Goal: Task Accomplishment & Management: Manage account settings

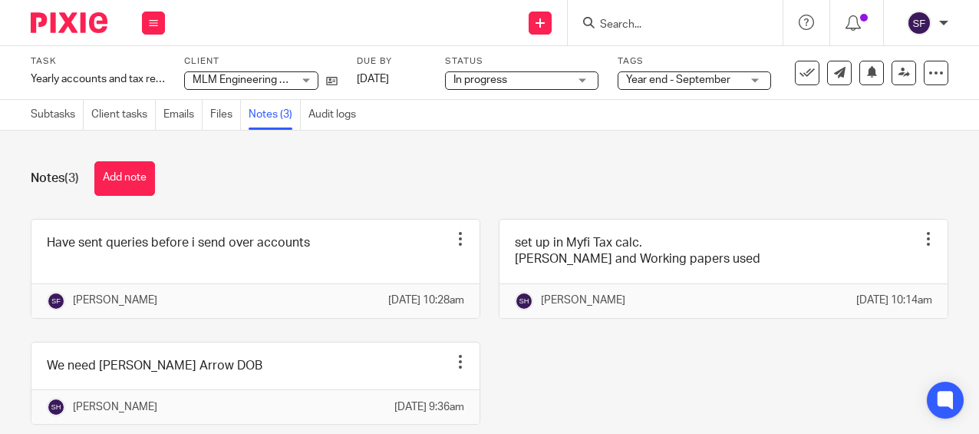
click at [612, 27] on input "Search" at bounding box center [668, 25] width 138 height 14
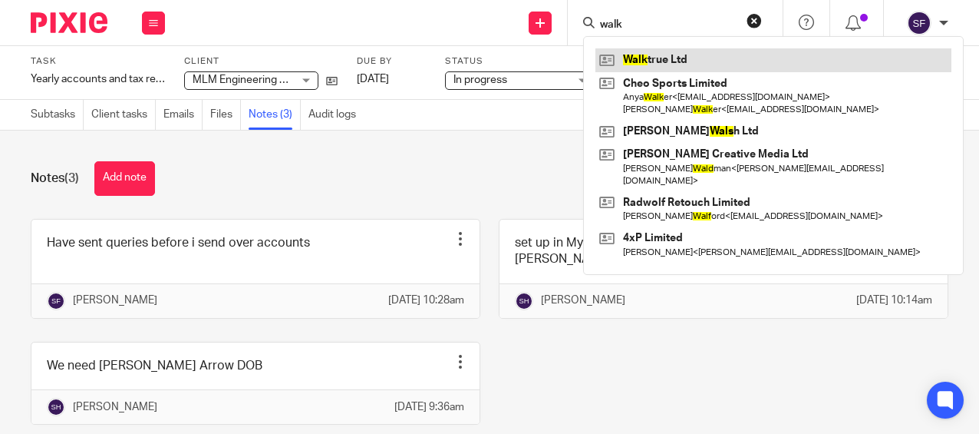
type input "walk"
click at [667, 54] on link at bounding box center [773, 59] width 356 height 23
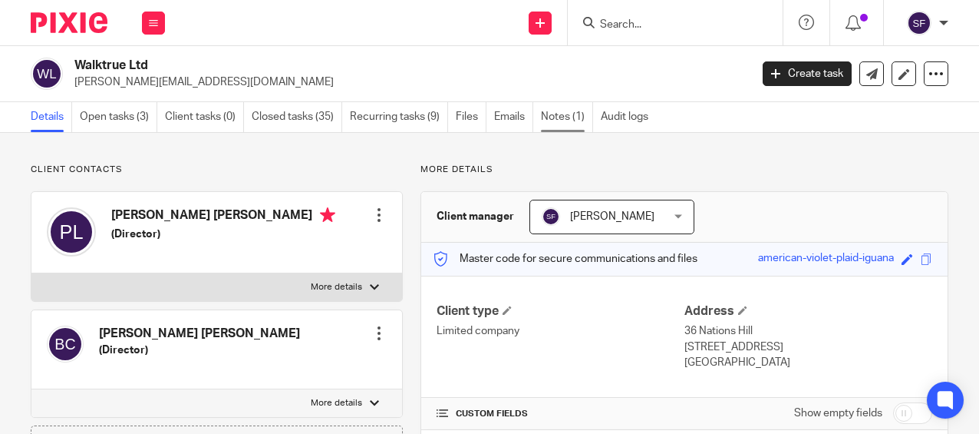
click at [567, 114] on link "Notes (1)" at bounding box center [567, 117] width 52 height 30
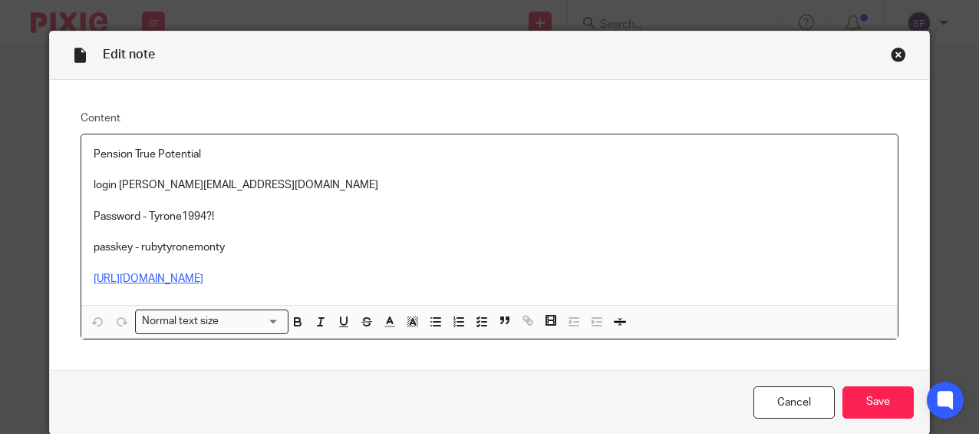
click at [203, 279] on link "https://ae.truepotential.co.uk/Login/LoginConfirm.aspx" at bounding box center [149, 278] width 110 height 11
click at [203, 280] on link "https://ae.truepotential.co.uk/Login/LoginConfirm.aspx" at bounding box center [149, 278] width 110 height 11
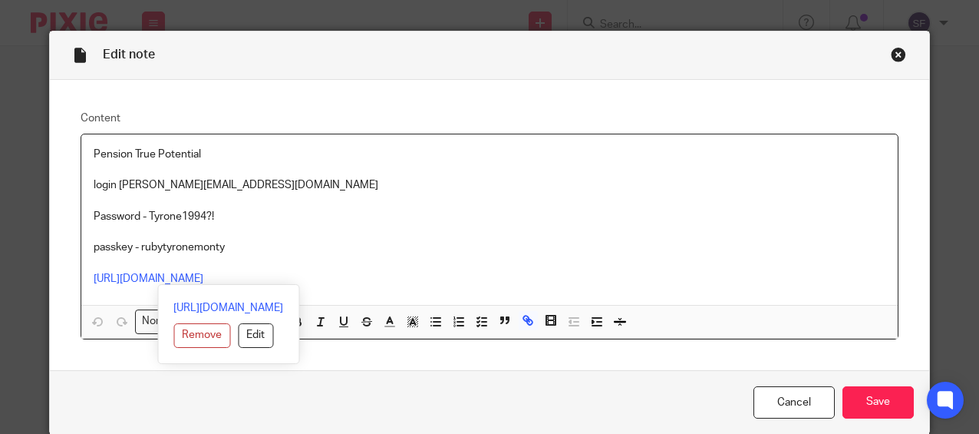
drag, startPoint x: 348, startPoint y: 288, endPoint x: 81, endPoint y: 276, distance: 266.5
click at [81, 276] on div "Pension True Potential login Becky@wearediverso.com Password - Tyrone1994?! pas…" at bounding box center [489, 219] width 816 height 170
click at [173, 308] on link "https://ae.truepotential.co.uk/Login/LoginConfirm.aspx" at bounding box center [228, 307] width 110 height 15
click at [266, 234] on p "Password - Tyrone1994?!" at bounding box center [490, 224] width 792 height 31
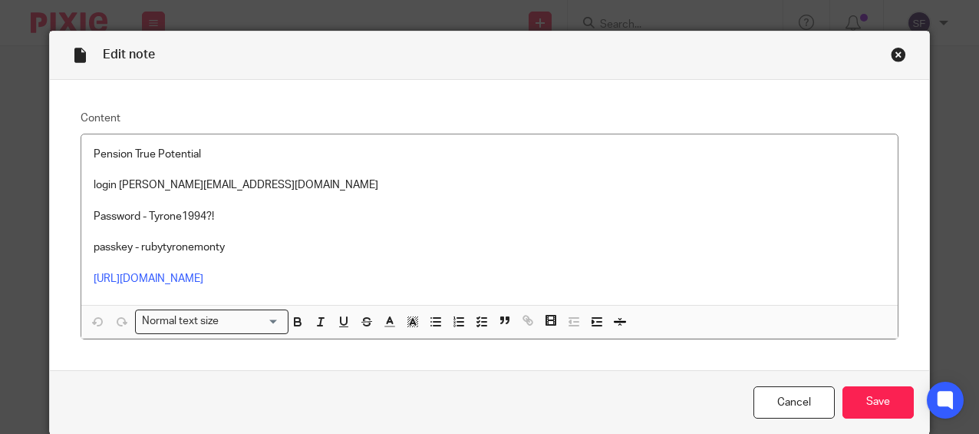
click at [888, 64] on div "Edit note" at bounding box center [489, 55] width 879 height 48
click at [891, 58] on div "Close this dialog window" at bounding box center [898, 54] width 15 height 15
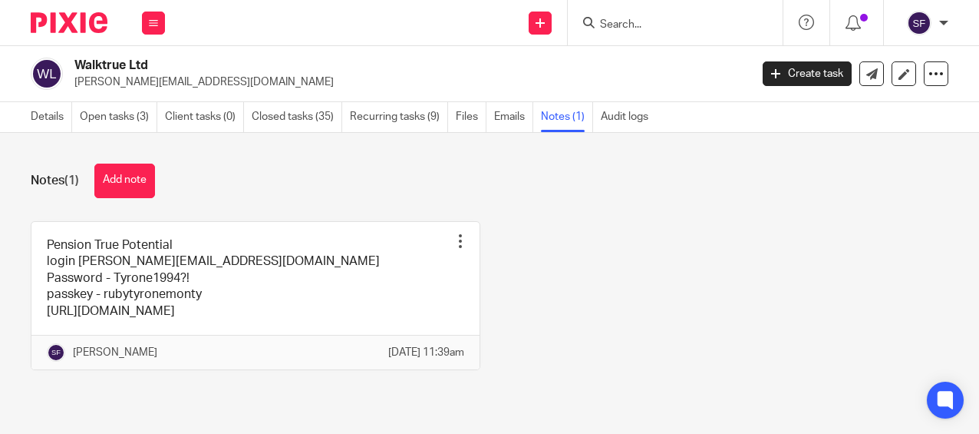
click at [137, 114] on link "Open tasks (3)" at bounding box center [119, 117] width 78 height 30
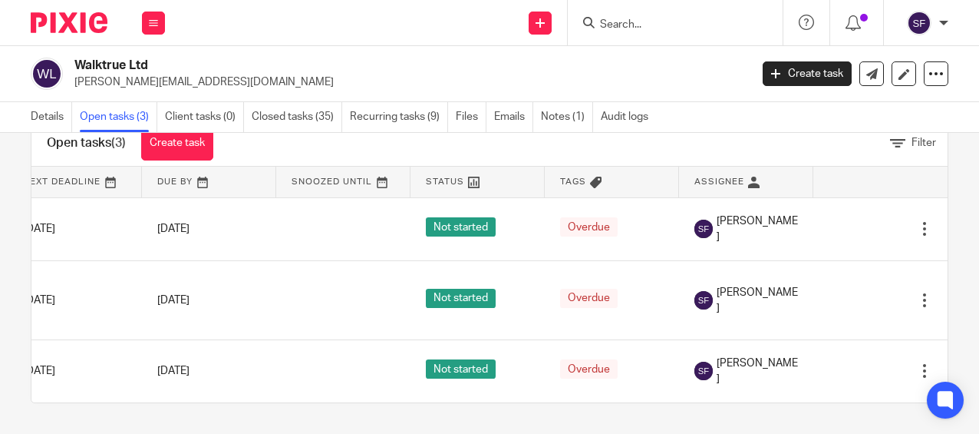
scroll to position [0, 181]
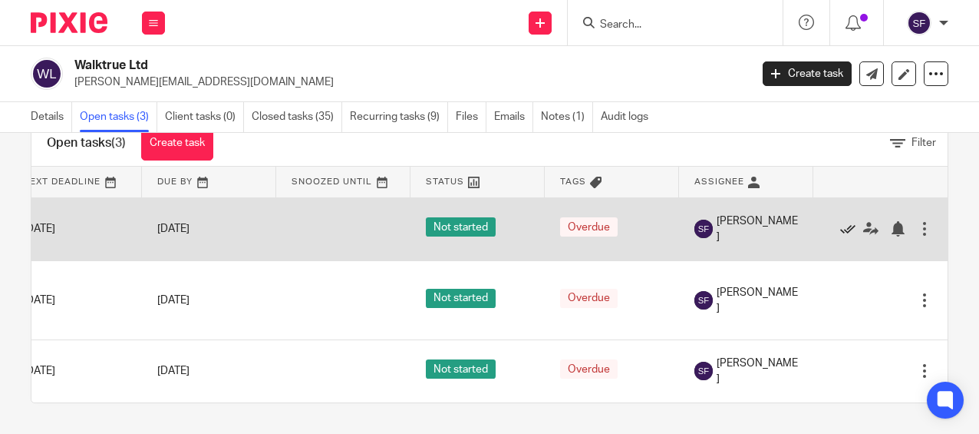
click at [840, 222] on icon at bounding box center [847, 228] width 15 height 15
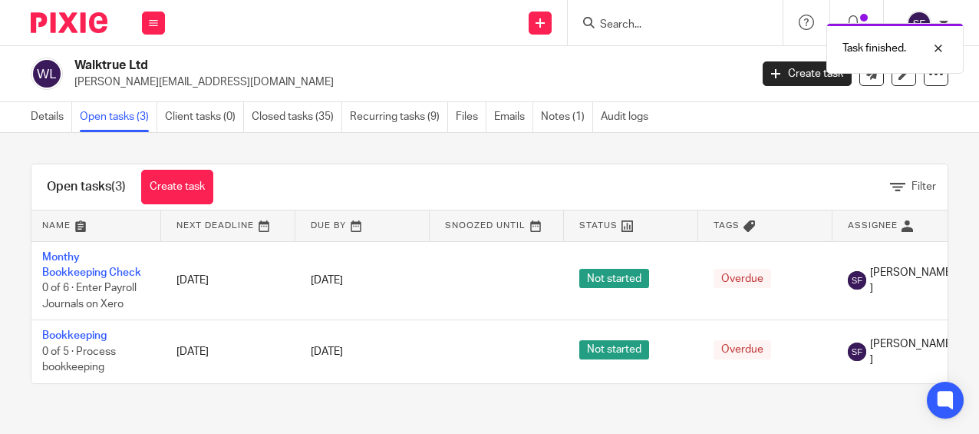
scroll to position [0, 0]
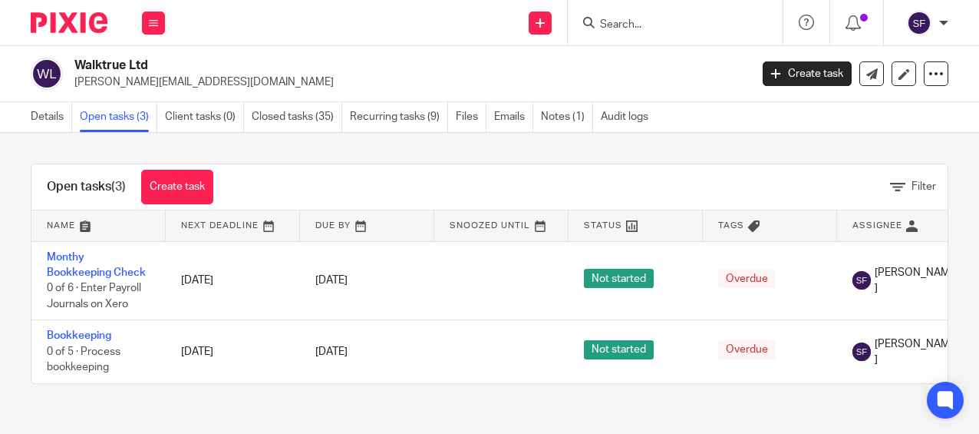
click at [645, 32] on form at bounding box center [680, 22] width 163 height 19
click at [644, 22] on input "Search" at bounding box center [668, 25] width 138 height 14
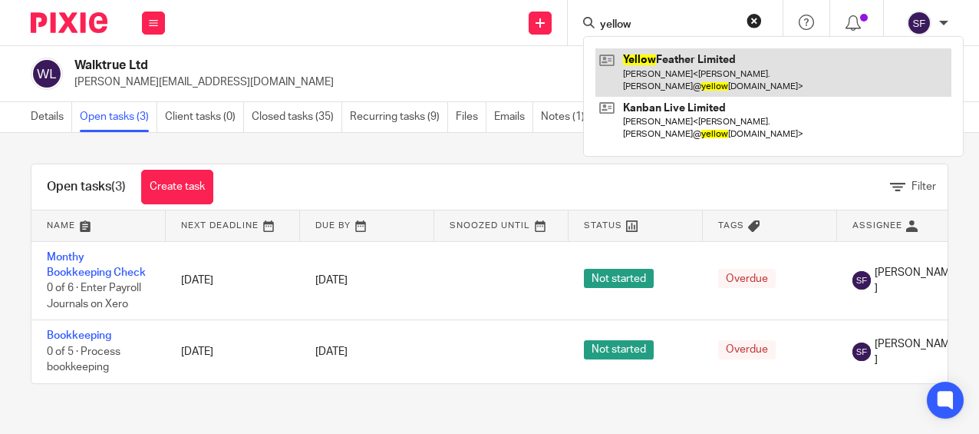
type input "yellow"
click at [678, 74] on link at bounding box center [773, 72] width 356 height 48
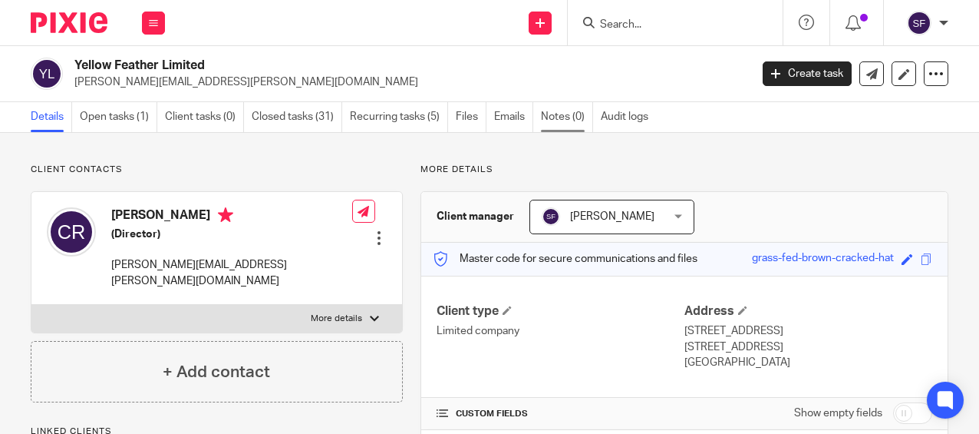
click at [569, 112] on link "Notes (0)" at bounding box center [567, 117] width 52 height 30
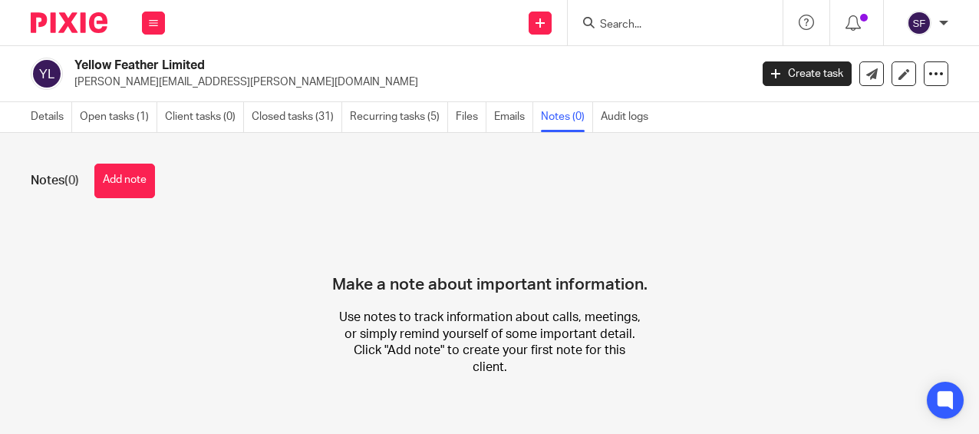
click at [105, 184] on button "Add note" at bounding box center [124, 180] width 61 height 35
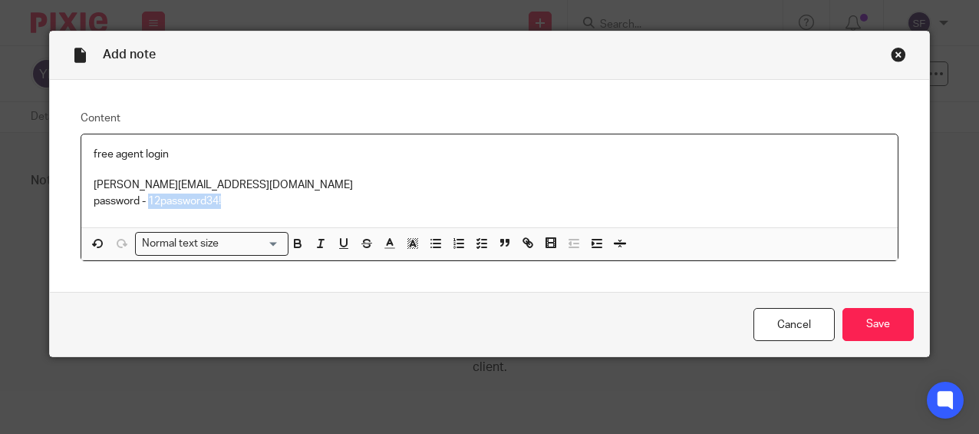
drag, startPoint x: 223, startPoint y: 201, endPoint x: 145, endPoint y: 199, distance: 78.3
click at [145, 199] on p "password - 12password34!" at bounding box center [490, 200] width 792 height 15
click at [882, 334] on input "Save" at bounding box center [878, 324] width 71 height 33
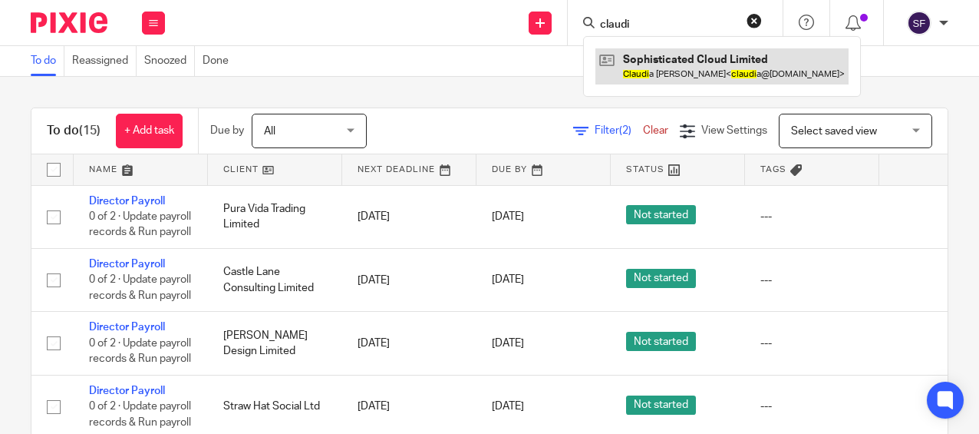
type input "claudi"
click at [656, 69] on link at bounding box center [721, 65] width 253 height 35
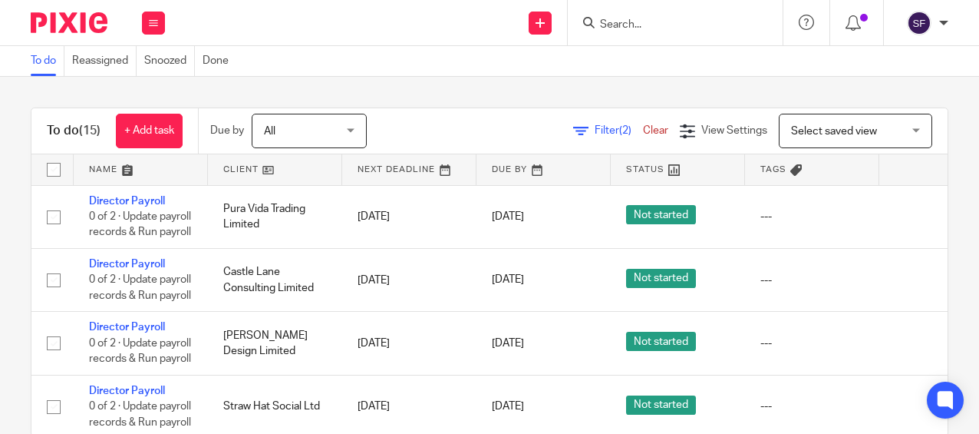
click at [612, 21] on input "Search" at bounding box center [668, 25] width 138 height 14
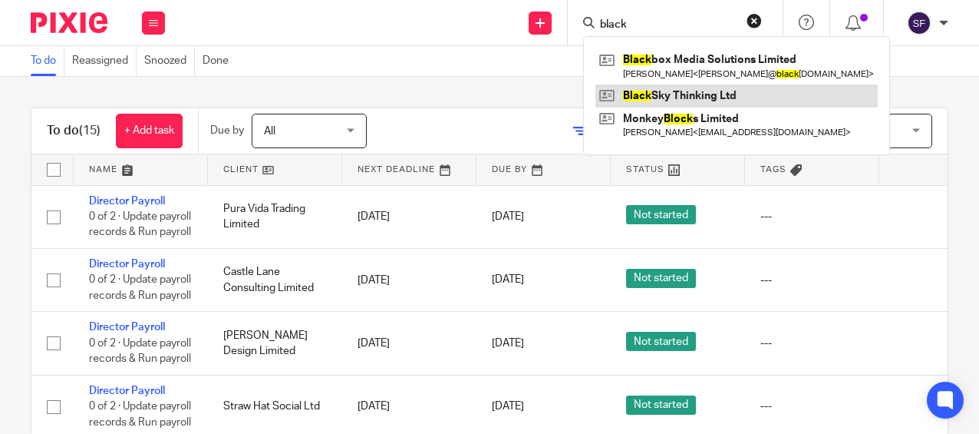
type input "black"
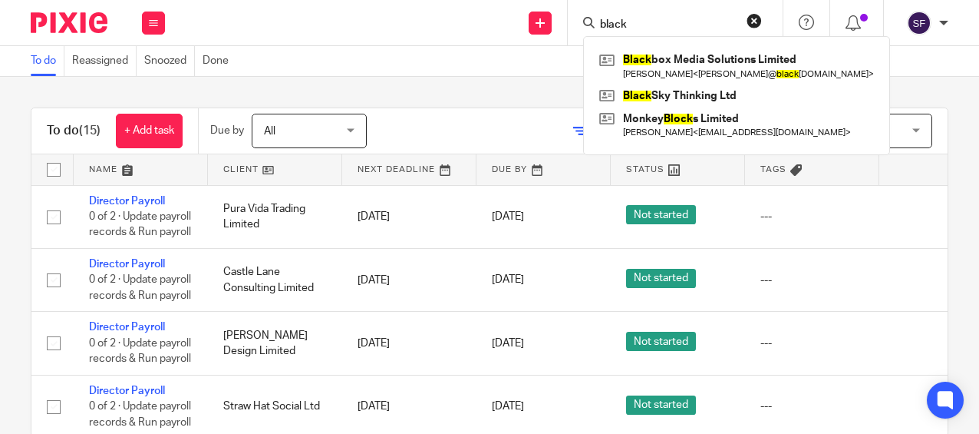
drag, startPoint x: 640, startPoint y: 22, endPoint x: 566, endPoint y: 18, distance: 74.6
click at [566, 18] on div "Send new email Create task Add client black Black box Media Solutions Limited J…" at bounding box center [579, 22] width 799 height 45
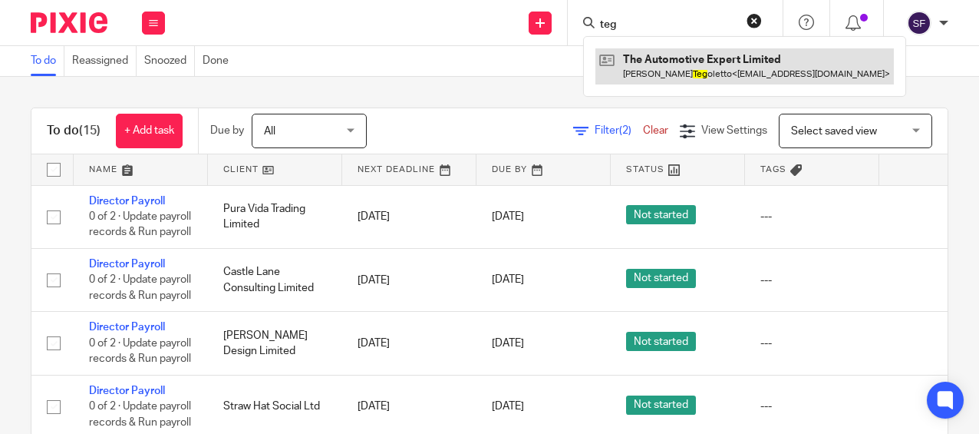
type input "teg"
click at [717, 64] on link at bounding box center [744, 65] width 298 height 35
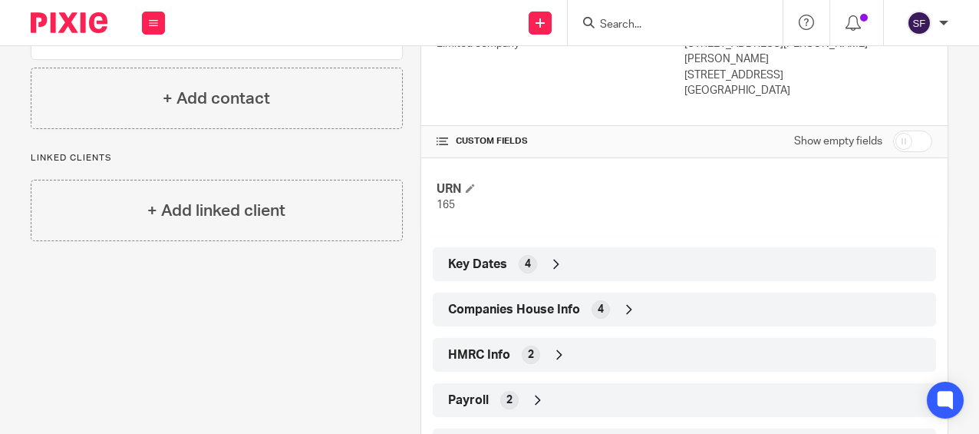
scroll to position [307, 0]
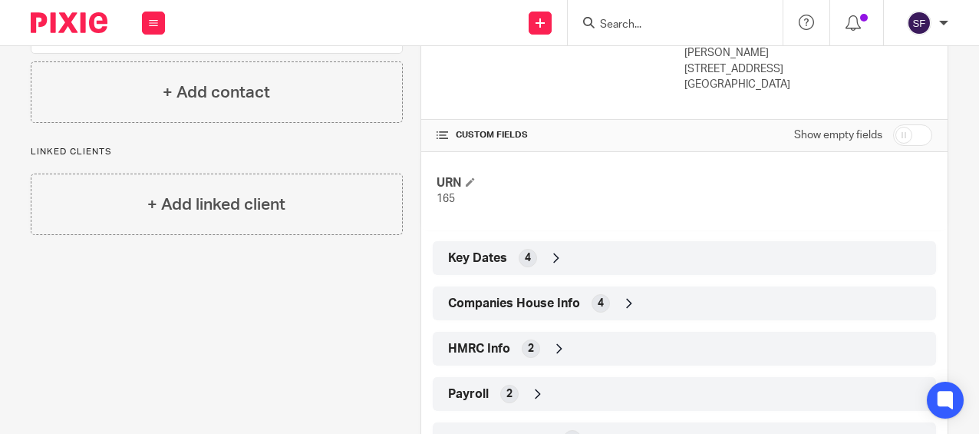
click at [598, 295] on span "4" at bounding box center [601, 302] width 6 height 15
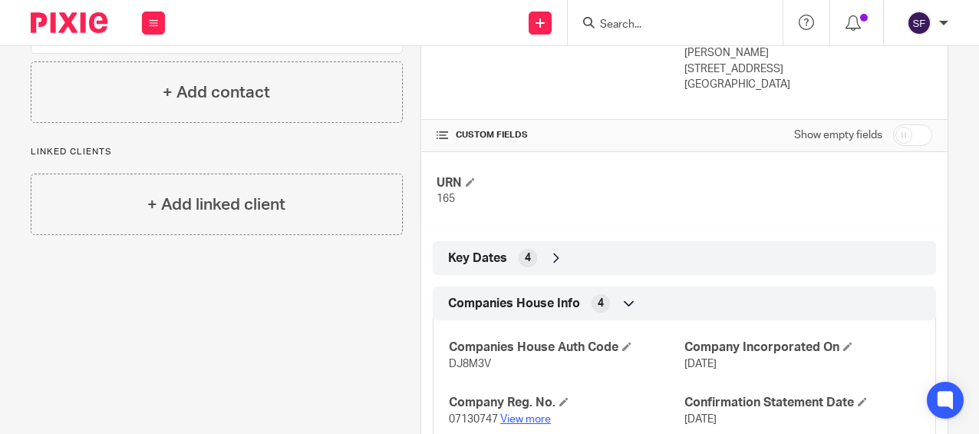
click at [529, 414] on link "View more" at bounding box center [525, 419] width 51 height 11
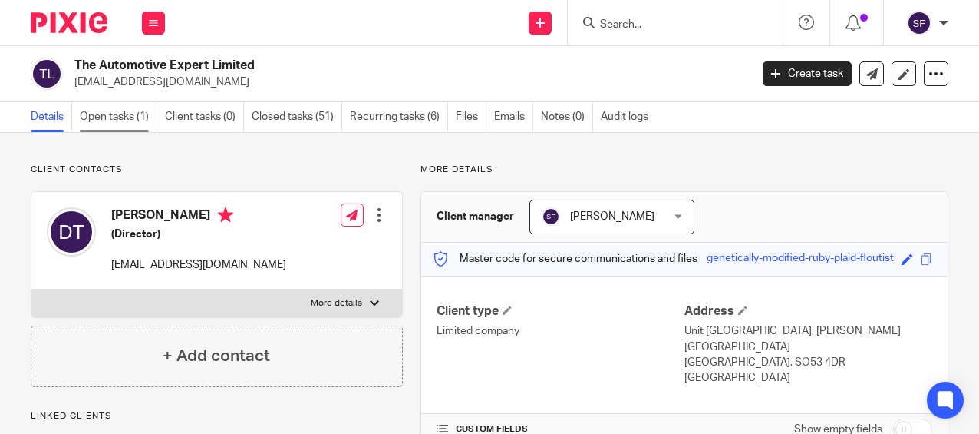
click at [130, 123] on link "Open tasks (1)" at bounding box center [119, 117] width 78 height 30
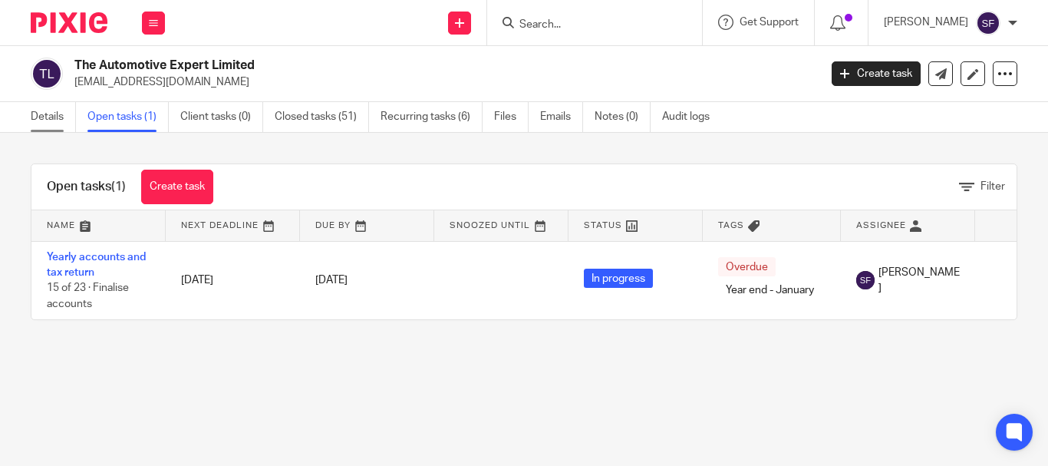
click at [57, 126] on link "Details" at bounding box center [53, 117] width 45 height 30
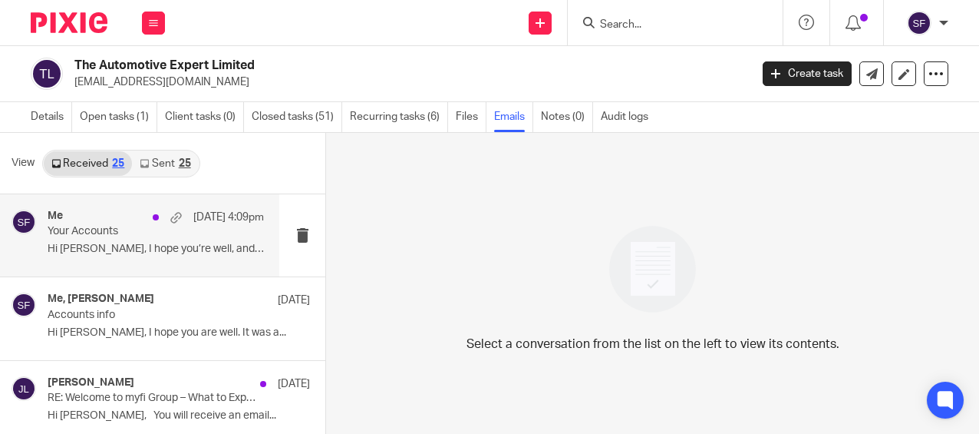
click at [104, 237] on p "Your Accounts" at bounding box center [134, 231] width 173 height 13
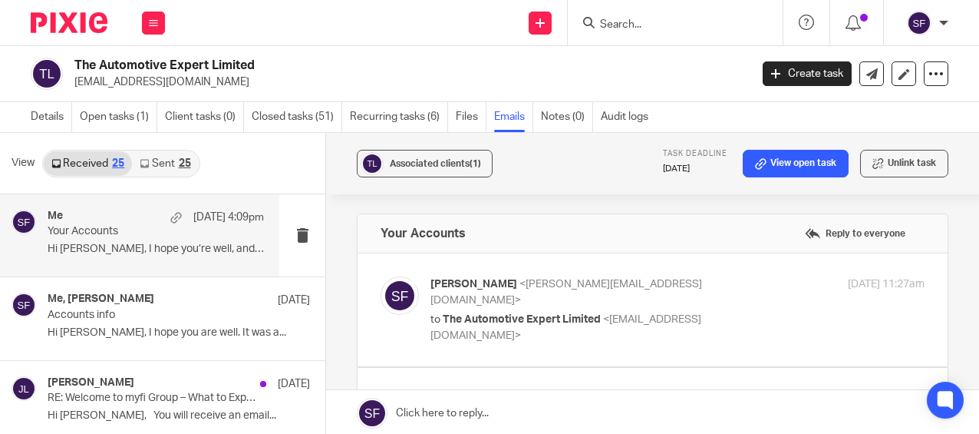
scroll to position [77, 0]
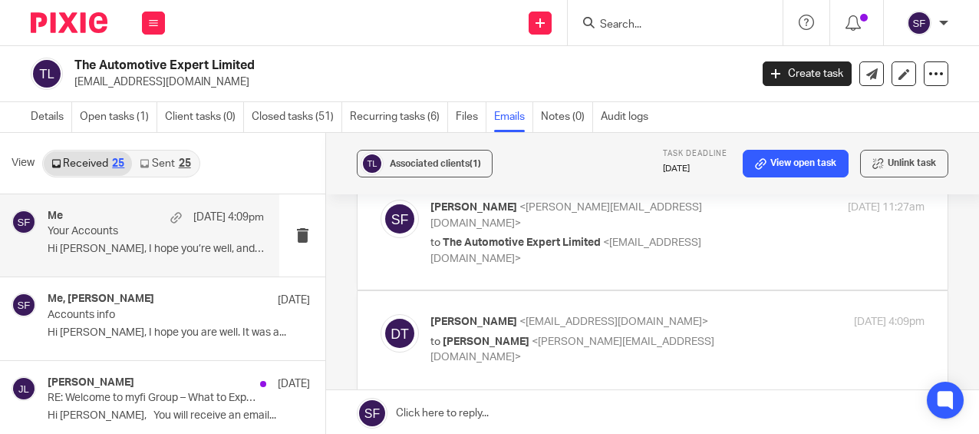
click at [717, 241] on p "to The Automotive Expert Limited <danieletegoletto@yahoo.co.uk>" at bounding box center [594, 250] width 329 height 31
checkbox input "true"
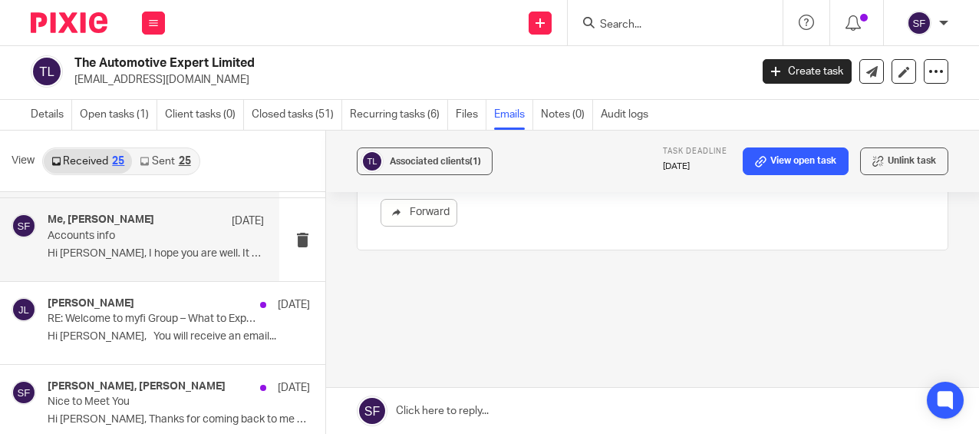
click at [124, 250] on p "Hi Sarah, I hope you are well. It was a..." at bounding box center [156, 253] width 216 height 13
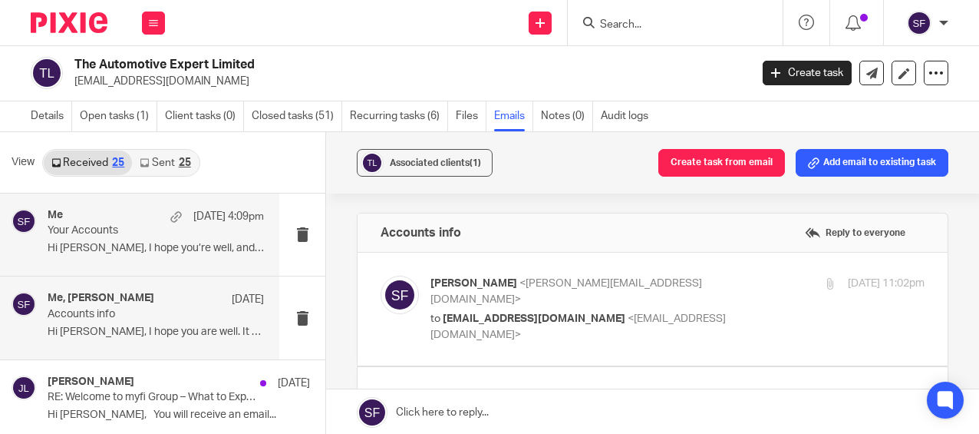
scroll to position [0, 0]
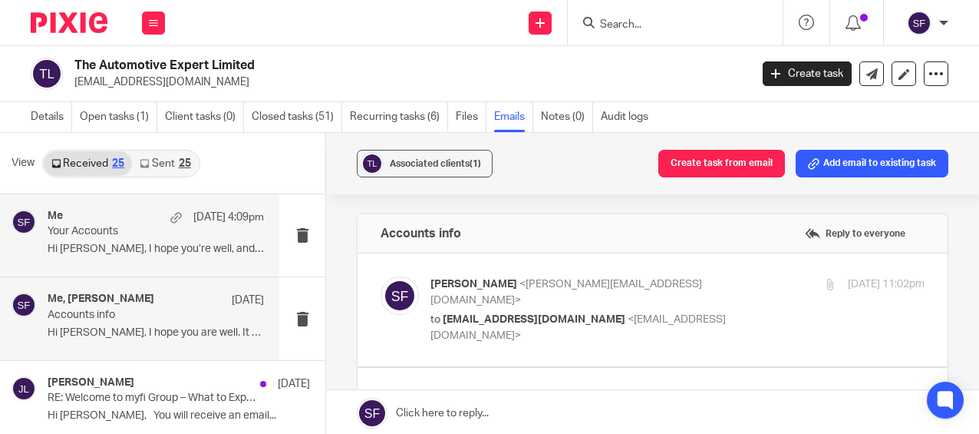
click at [124, 257] on div "Me 13 Oct 4:09pm Your Accounts Hi Sarah, I hope you’re well, and apologies..." at bounding box center [156, 234] width 216 height 51
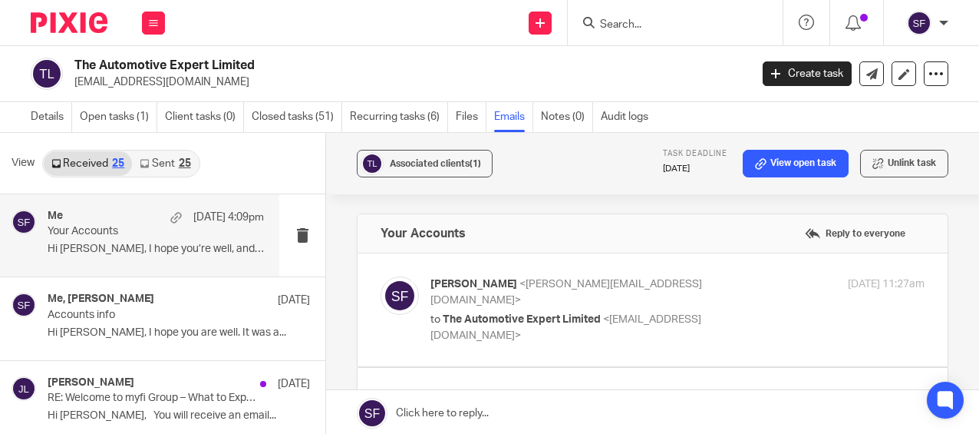
click at [147, 160] on icon at bounding box center [144, 163] width 9 height 9
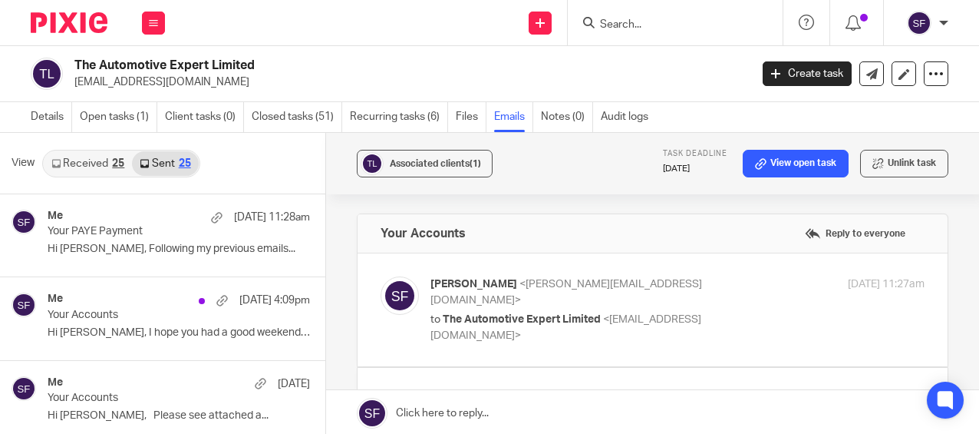
scroll to position [2, 0]
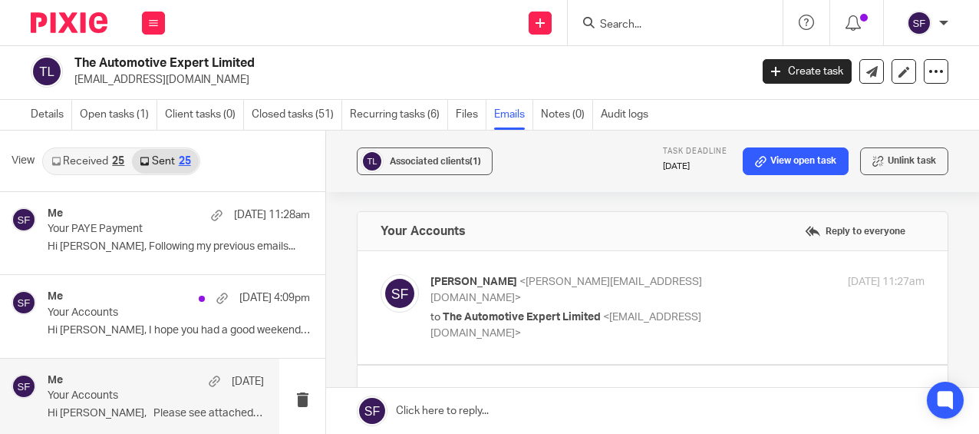
click at [97, 405] on div "Me 6 Oct Your Accounts Hi Daniele, Please see attached a..." at bounding box center [156, 399] width 216 height 51
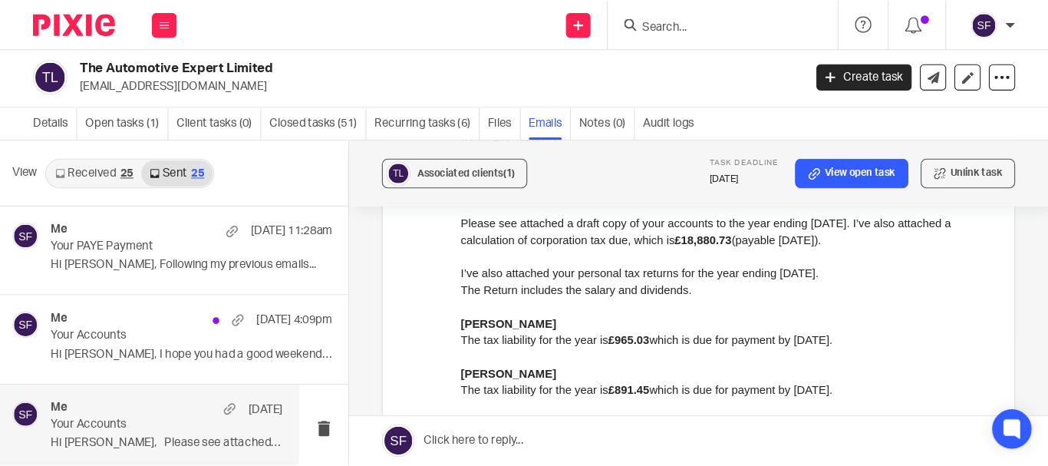
scroll to position [230, 0]
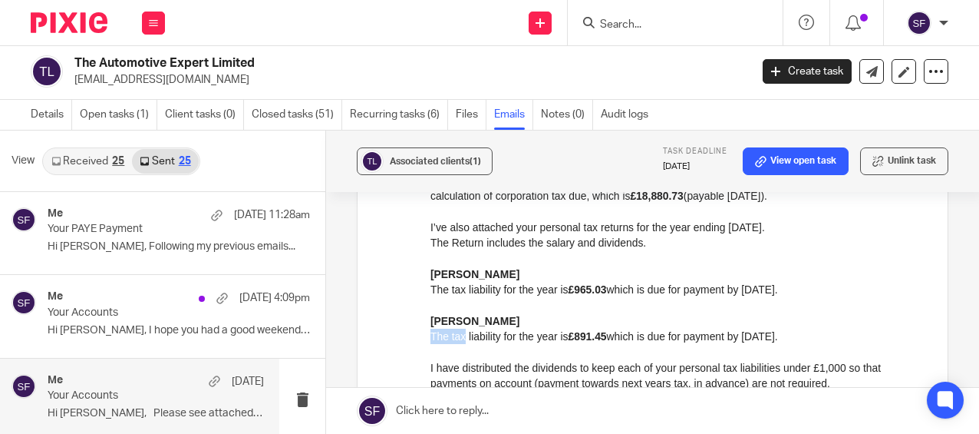
drag, startPoint x: 432, startPoint y: 333, endPoint x: 465, endPoint y: 334, distance: 33.0
click at [465, 334] on p "The tax liability for the year is £891.45 which is due for payment by 31st Janu…" at bounding box center [677, 335] width 494 height 15
drag, startPoint x: 857, startPoint y: 453, endPoint x: 460, endPoint y: 328, distance: 416.0
drag, startPoint x: 474, startPoint y: 326, endPoint x: 458, endPoint y: 324, distance: 16.3
click at [462, 324] on p "Caterina" at bounding box center [677, 320] width 494 height 15
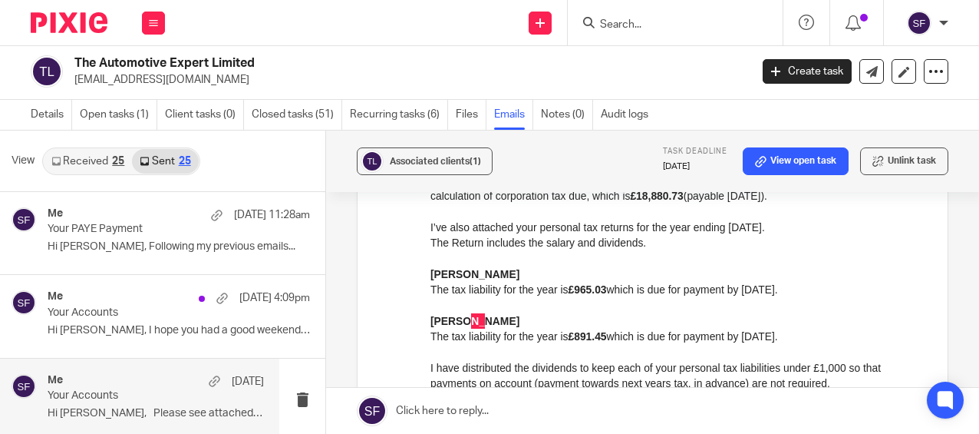
drag, startPoint x: 858, startPoint y: 450, endPoint x: 444, endPoint y: 328, distance: 432.2
click at [433, 324] on strong "Caterina" at bounding box center [474, 321] width 89 height 12
drag, startPoint x: 576, startPoint y: 338, endPoint x: 611, endPoint y: 341, distance: 35.4
click at [611, 341] on p "The tax liability for the year is £891.45 which is due for payment by 31st Janu…" at bounding box center [677, 335] width 494 height 15
copy strong "891.45"
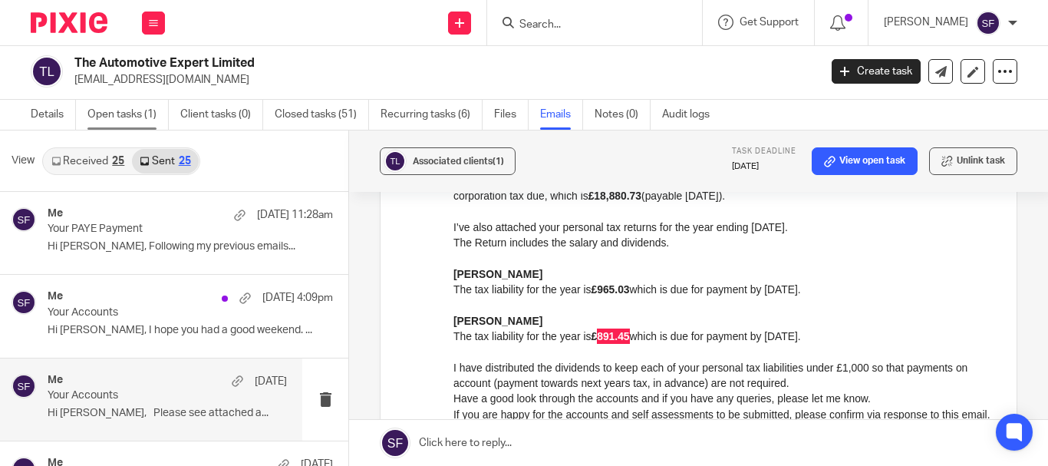
click at [148, 114] on link "Open tasks (1)" at bounding box center [127, 115] width 81 height 30
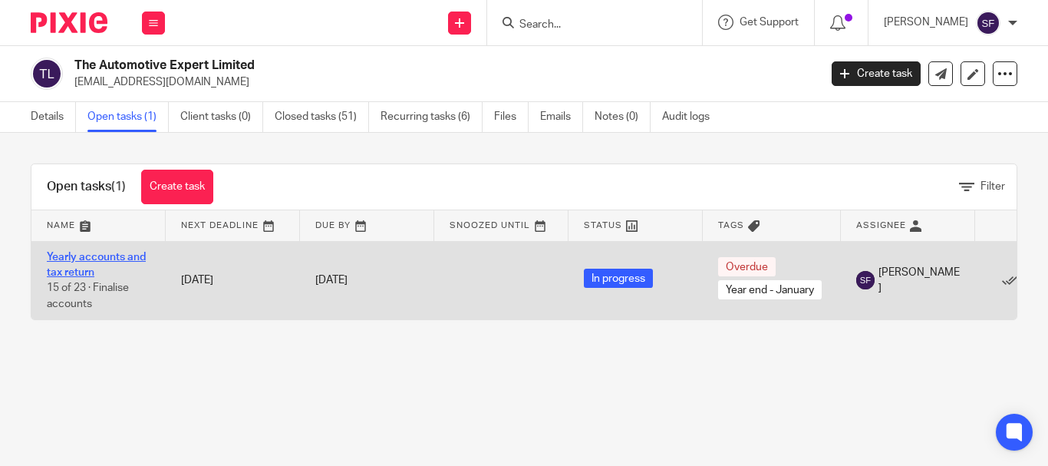
click at [72, 271] on link "Yearly accounts and tax return" at bounding box center [96, 265] width 99 height 26
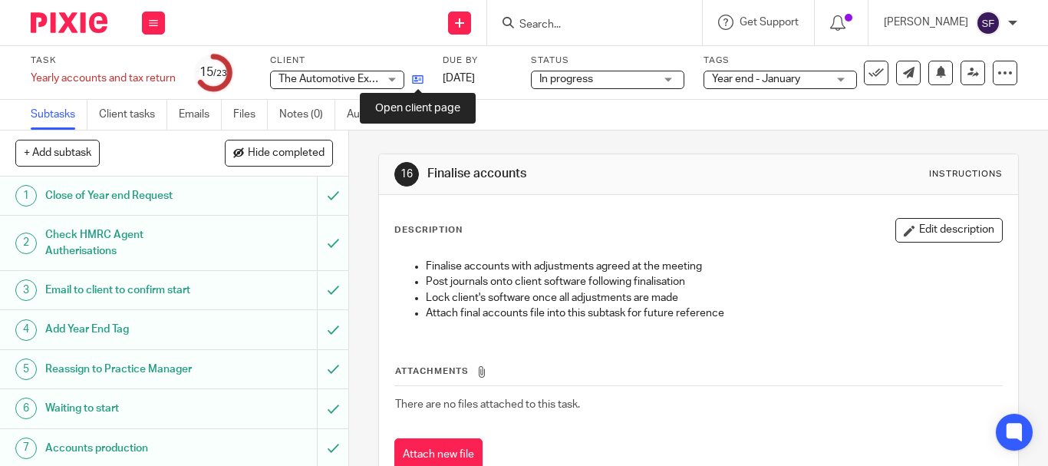
click at [421, 78] on icon at bounding box center [418, 80] width 12 height 12
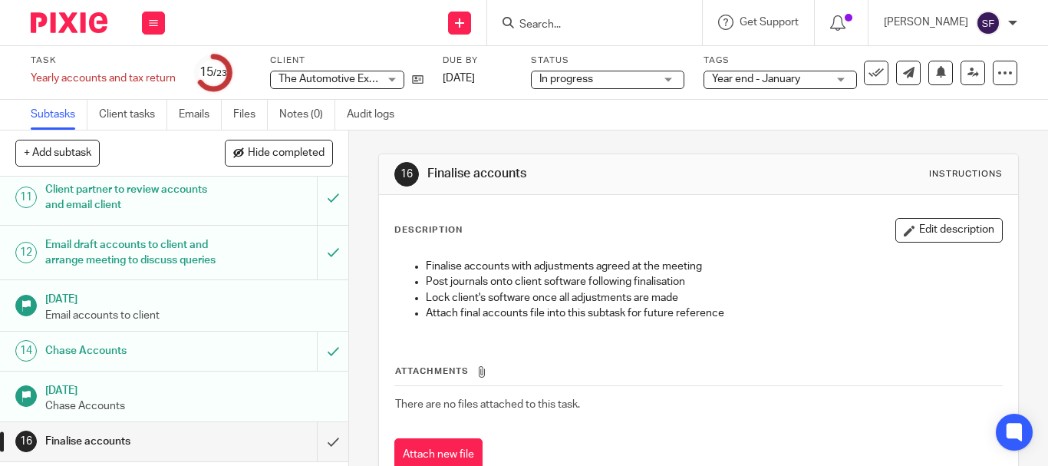
scroll to position [614, 0]
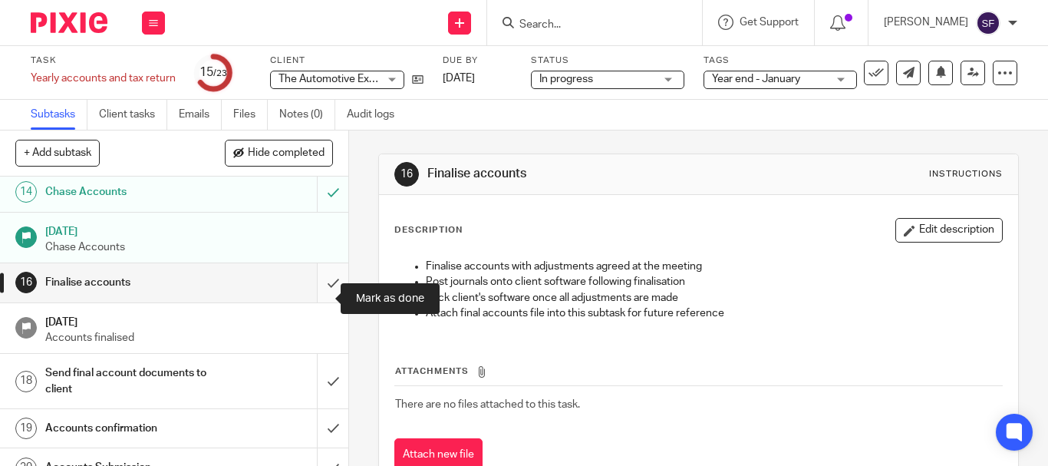
click at [317, 302] on input "submit" at bounding box center [174, 282] width 348 height 38
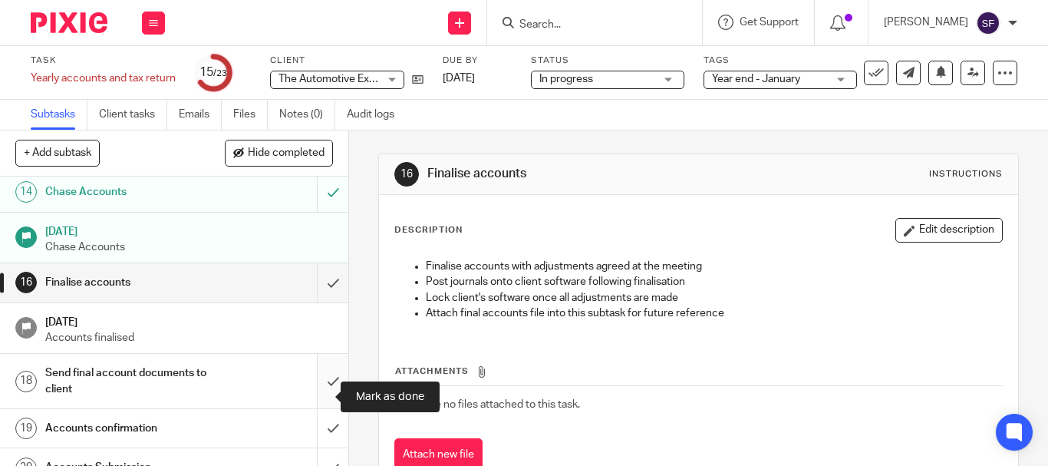
click at [320, 399] on input "submit" at bounding box center [174, 381] width 348 height 54
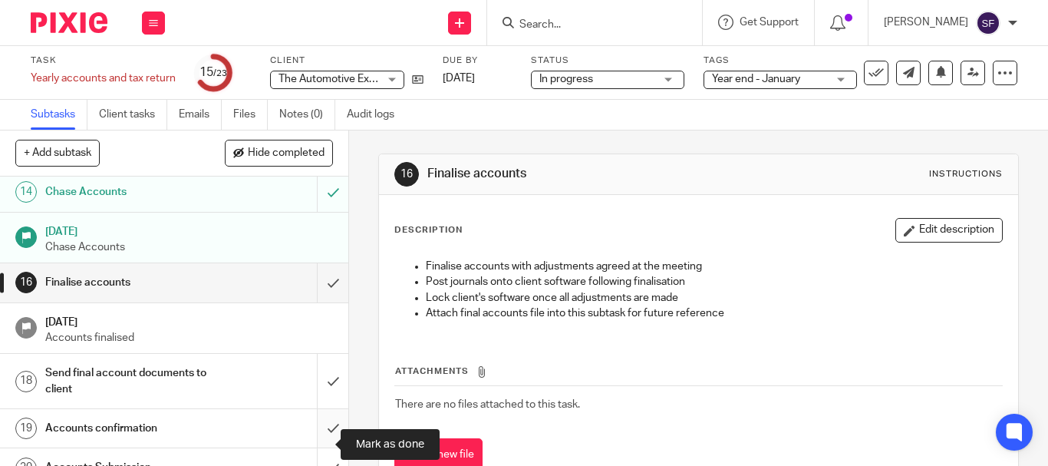
click at [315, 447] on input "submit" at bounding box center [174, 428] width 348 height 38
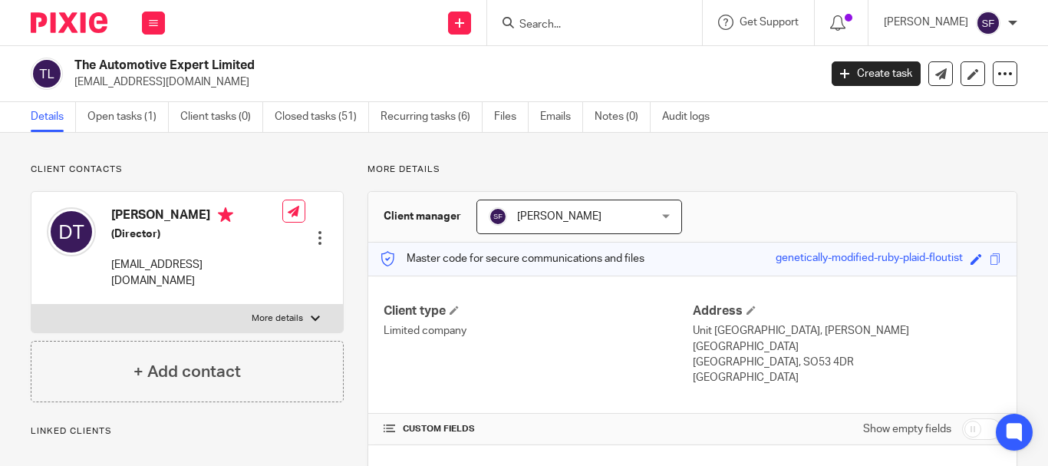
scroll to position [307, 0]
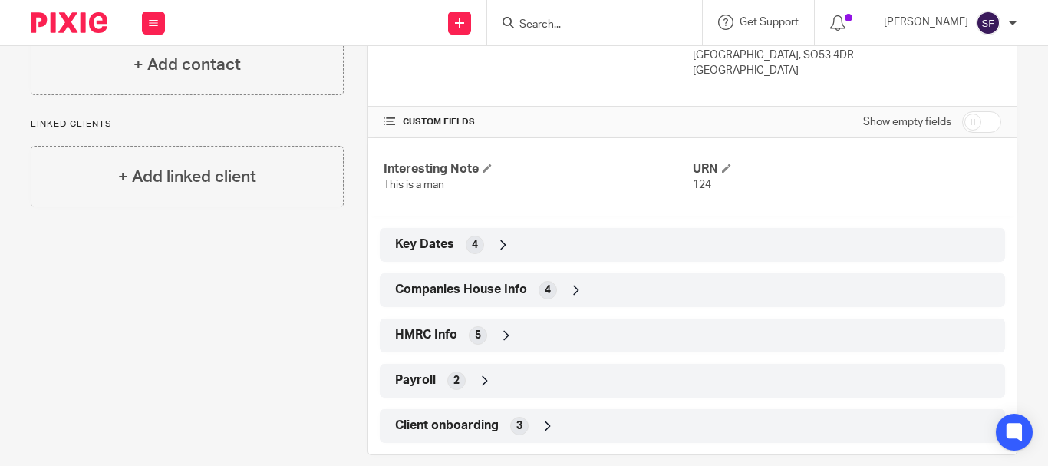
click at [523, 289] on div "Companies House Info 4" at bounding box center [692, 290] width 602 height 26
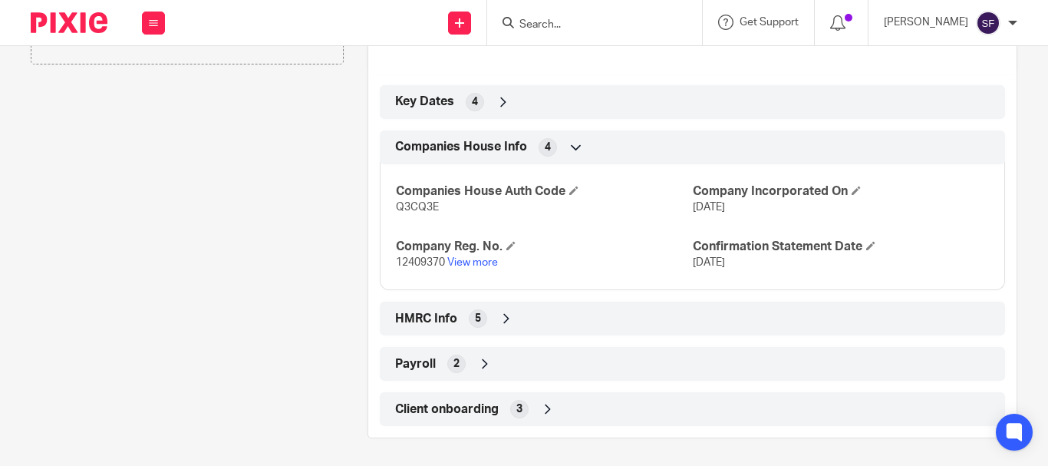
scroll to position [453, 0]
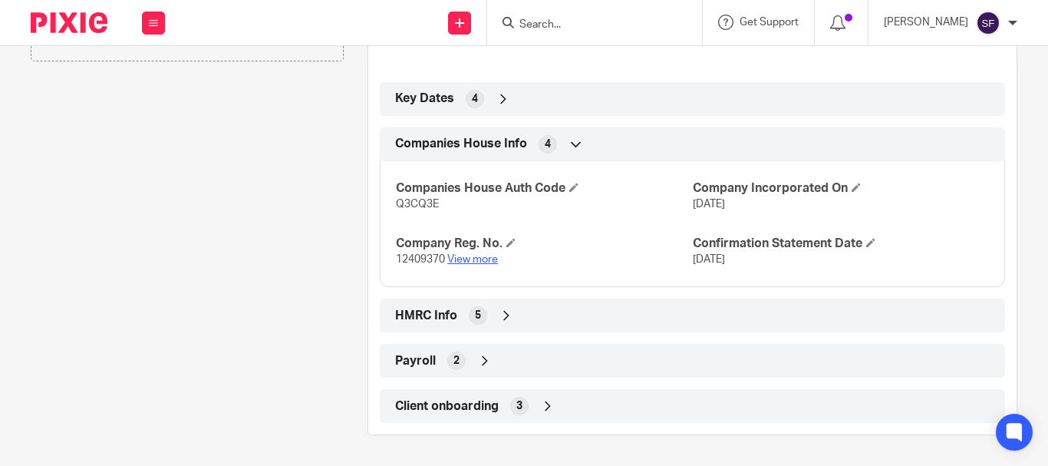
click at [474, 259] on link "View more" at bounding box center [472, 259] width 51 height 11
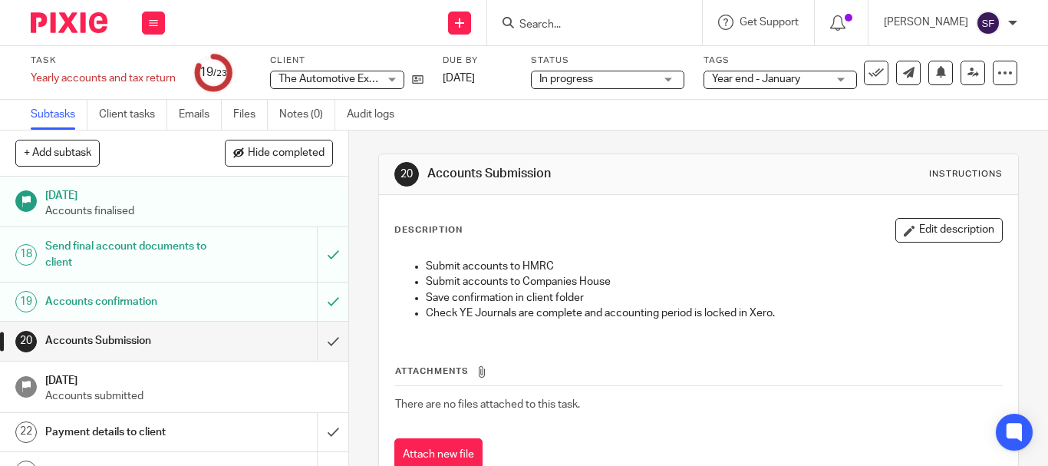
scroll to position [767, 0]
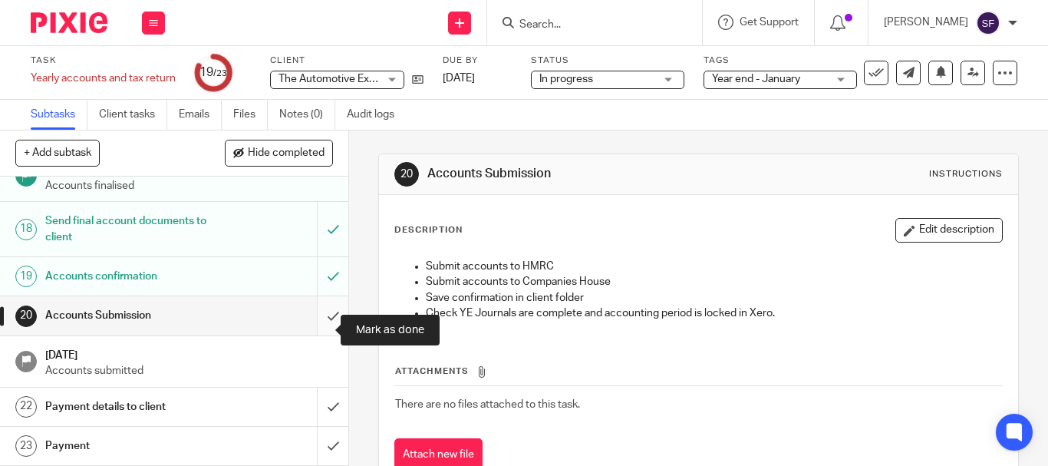
click at [314, 331] on input "submit" at bounding box center [174, 315] width 348 height 38
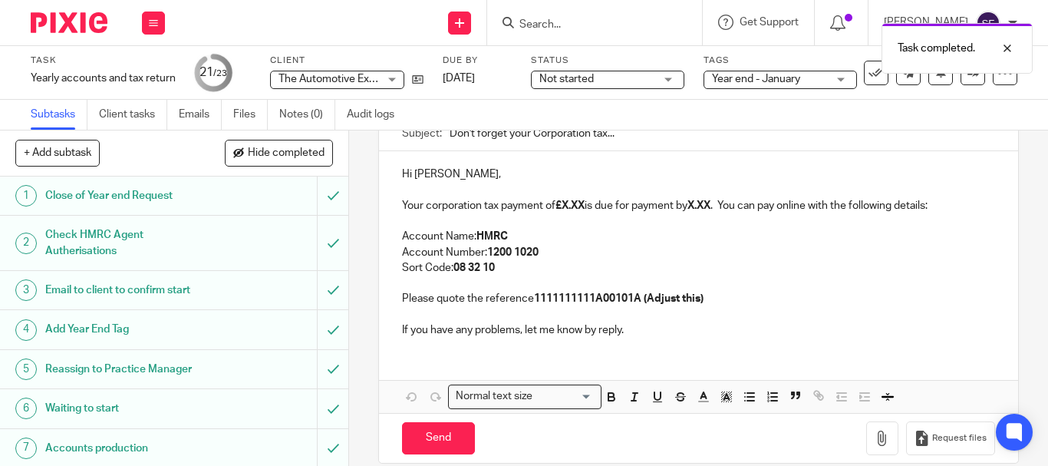
scroll to position [77, 0]
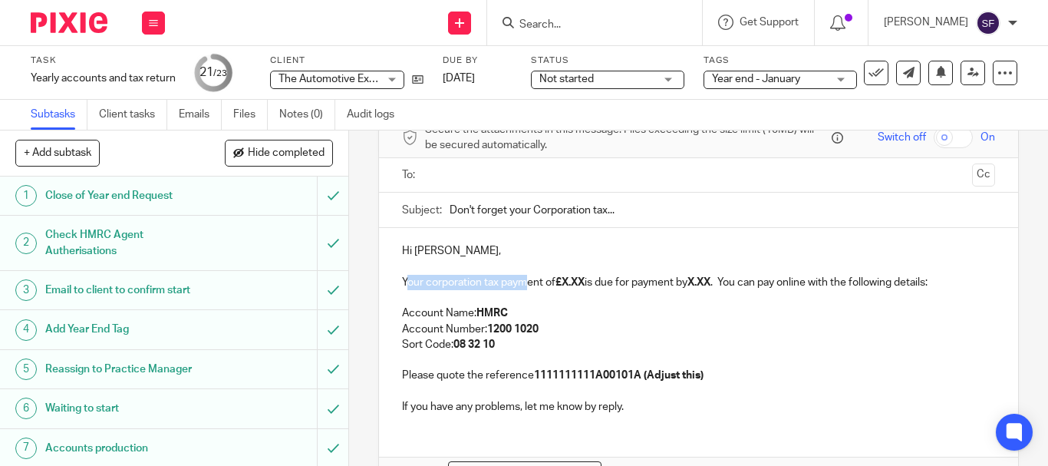
drag, startPoint x: 401, startPoint y: 285, endPoint x: 520, endPoint y: 287, distance: 118.9
click at [520, 287] on p "Your corporation tax payment of £X.XX is due for payment by X.XX . You can pay …" at bounding box center [698, 282] width 593 height 15
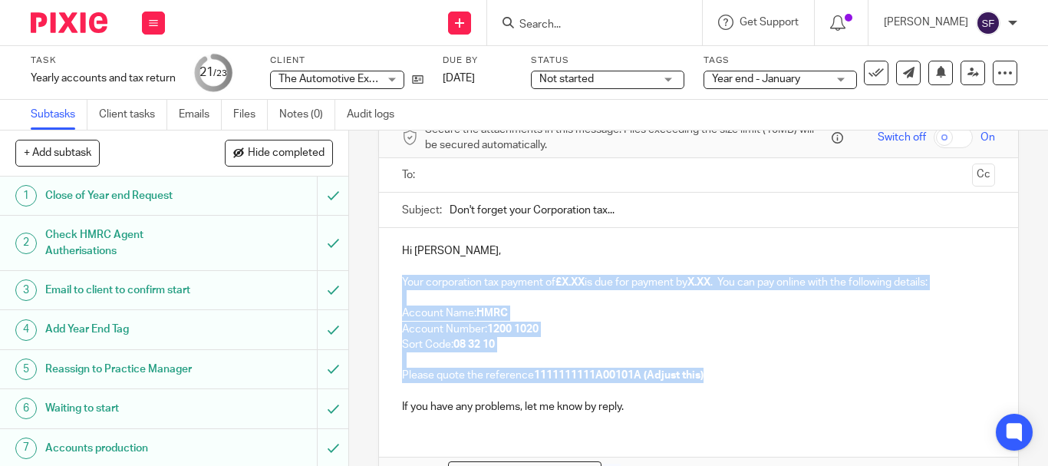
drag, startPoint x: 400, startPoint y: 279, endPoint x: 817, endPoint y: 378, distance: 429.0
click at [817, 378] on div "Hi [PERSON_NAME], Your corporation tax payment of £X.XX is due for payment by X…" at bounding box center [698, 327] width 639 height 198
copy div "Your corporation tax payment of £X.XX is due for payment by X.XX . You can pay …"
click at [417, 77] on icon at bounding box center [418, 80] width 12 height 12
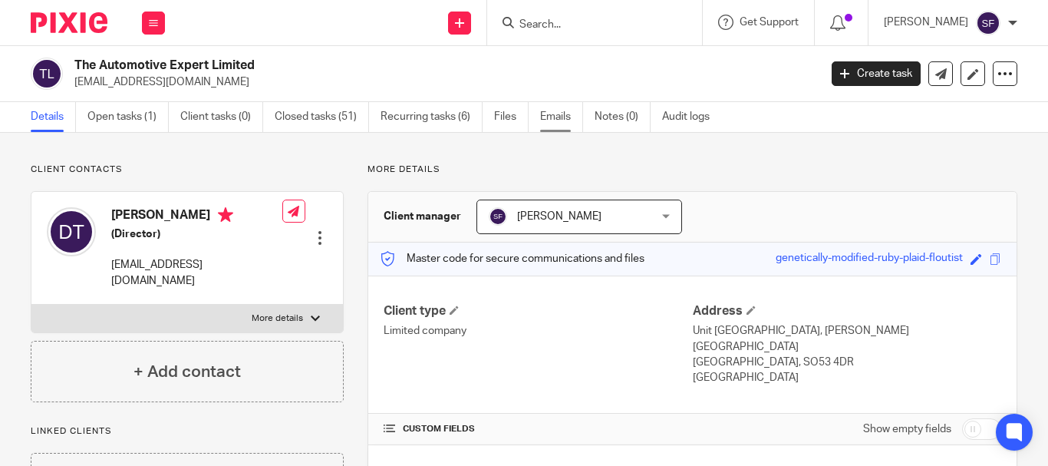
click at [566, 120] on link "Emails" at bounding box center [561, 117] width 43 height 30
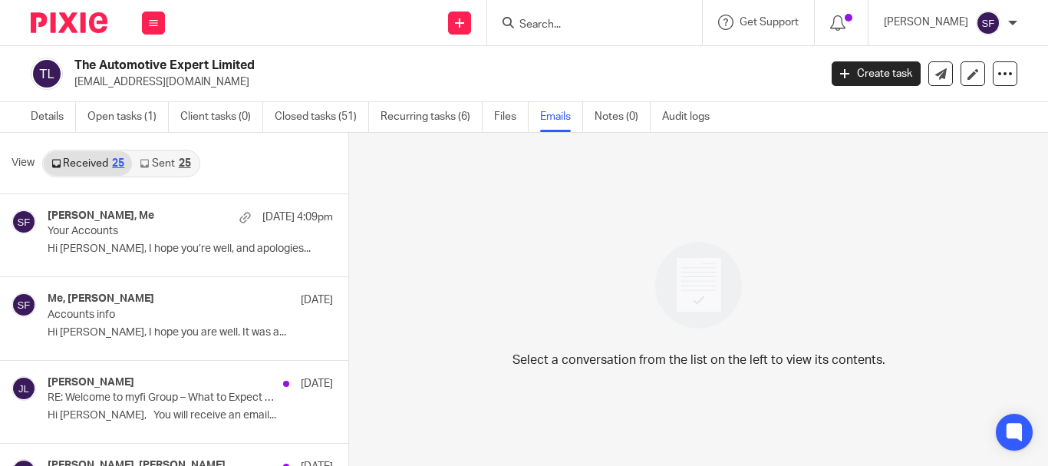
click at [160, 163] on link "Sent 25" at bounding box center [165, 163] width 66 height 25
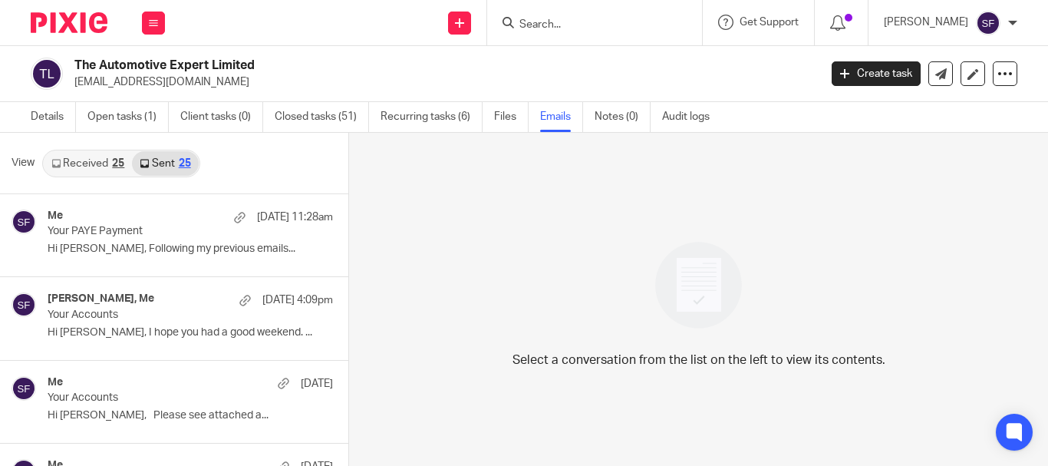
scroll to position [2, 0]
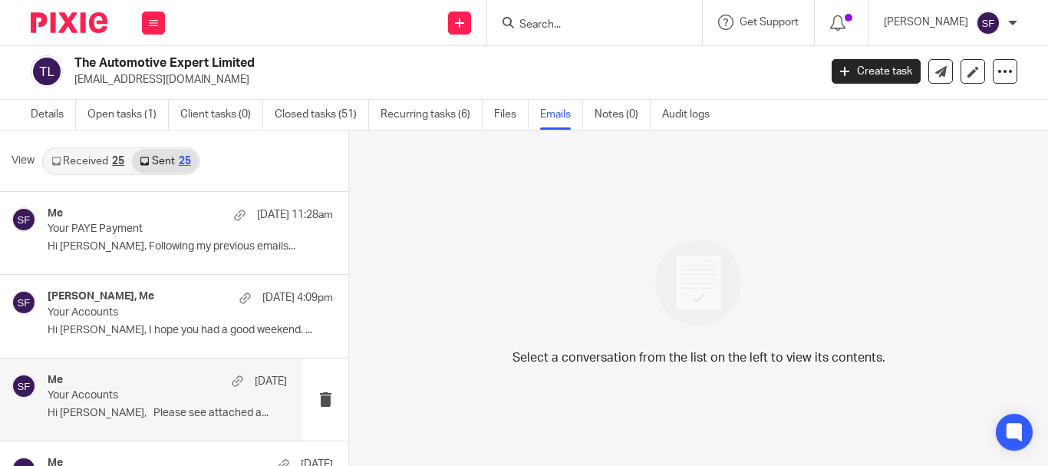
click at [152, 417] on p "Hi Daniele, Please see attached a..." at bounding box center [167, 413] width 239 height 13
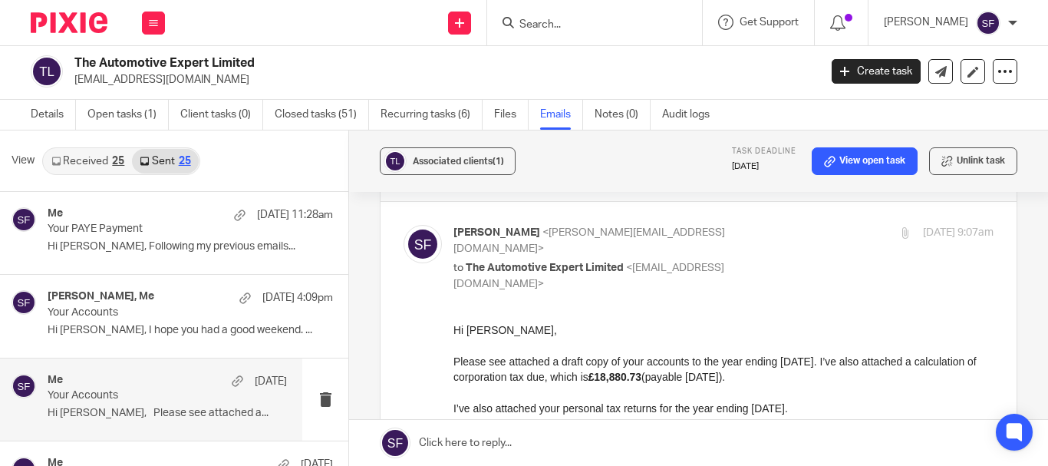
scroll to position [153, 0]
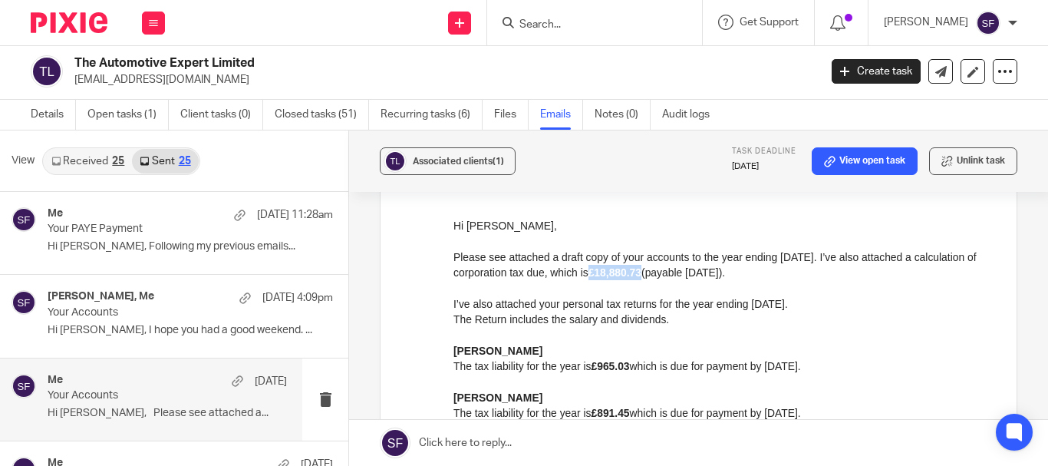
drag, startPoint x: 655, startPoint y: 275, endPoint x: 711, endPoint y: 272, distance: 55.4
click at [711, 272] on p "Please see attached a draft copy of your accounts to the year ending 31 Jan 202…" at bounding box center [723, 264] width 540 height 31
copy strong "£18,880.73"
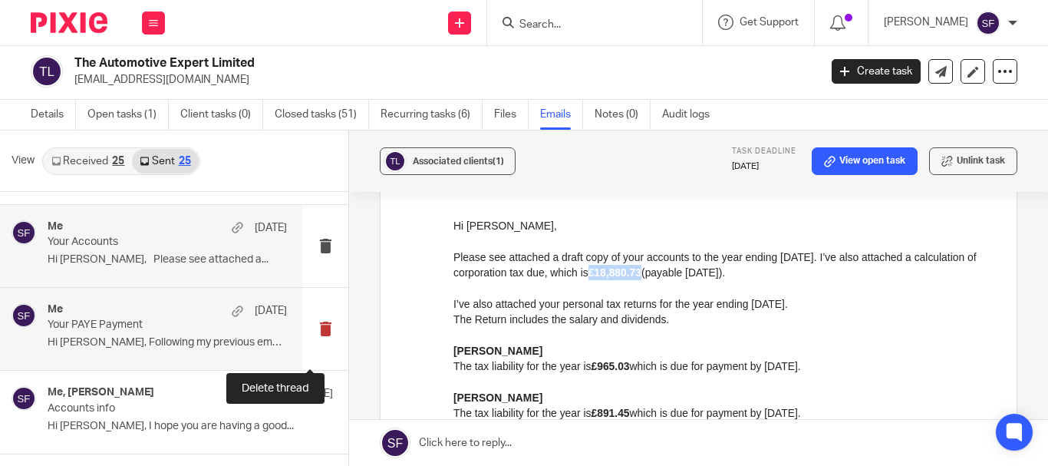
scroll to position [230, 0]
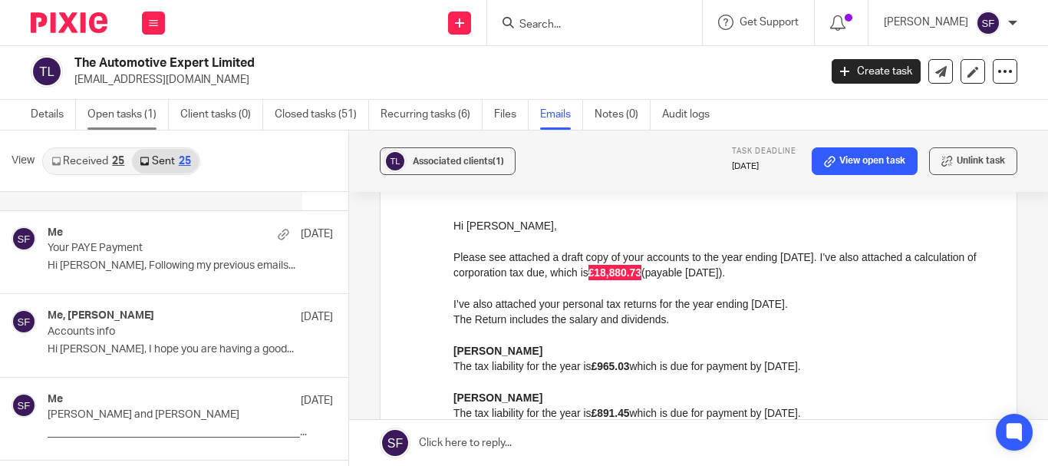
click at [116, 115] on link "Open tasks (1)" at bounding box center [127, 115] width 81 height 30
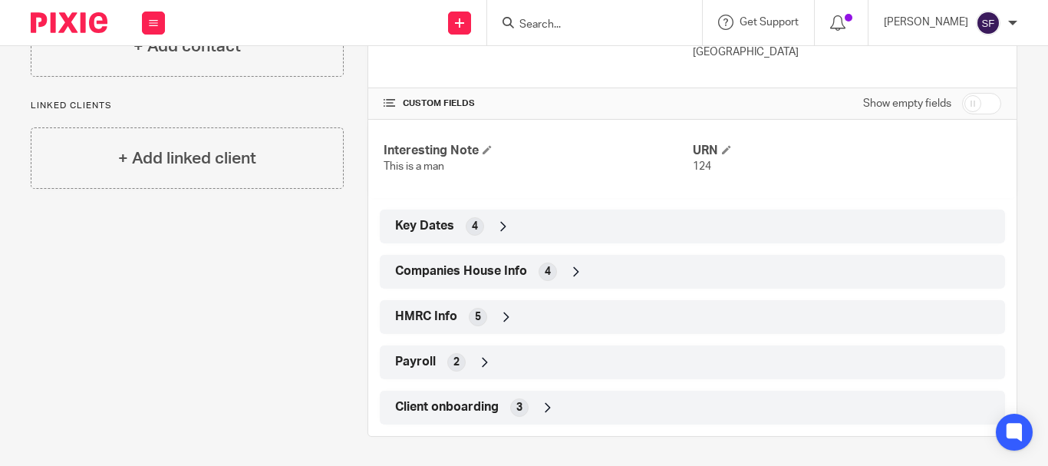
scroll to position [327, 0]
click at [470, 318] on div "5" at bounding box center [478, 315] width 18 height 18
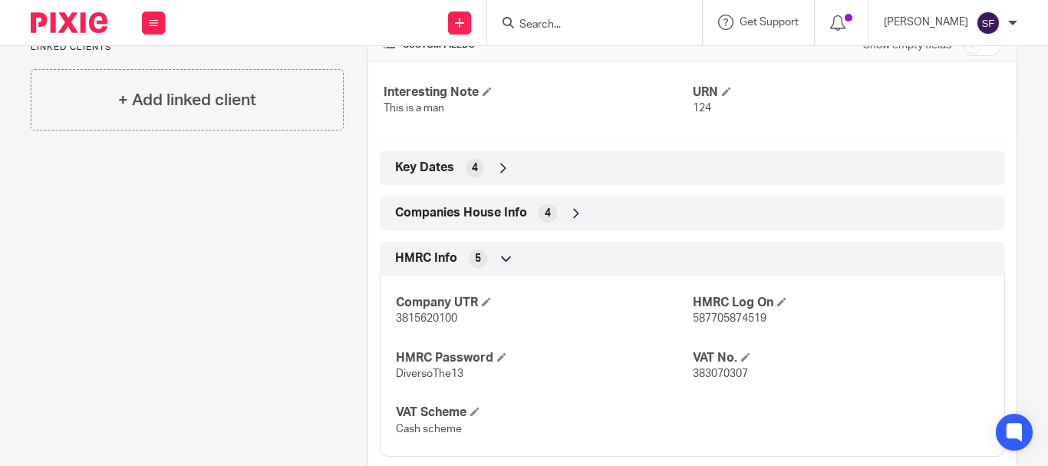
scroll to position [480, 0]
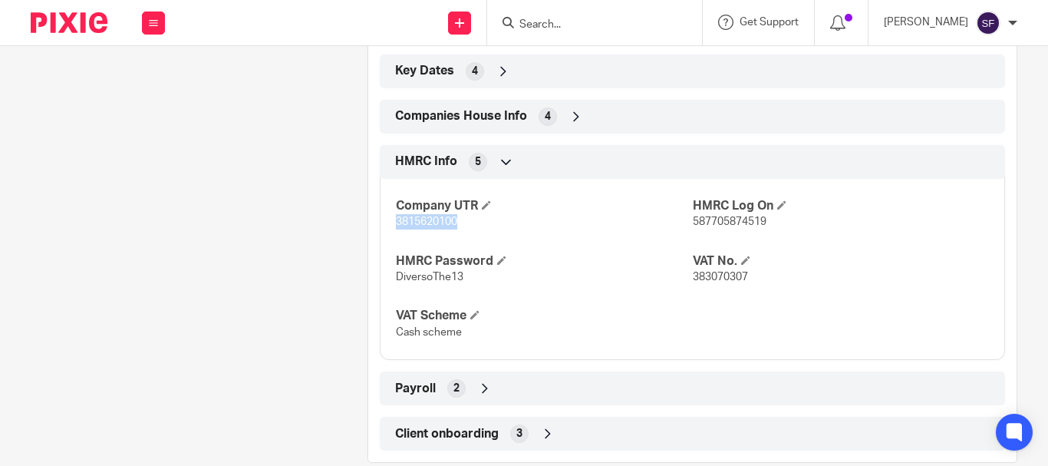
drag, startPoint x: 391, startPoint y: 219, endPoint x: 458, endPoint y: 225, distance: 67.0
click at [458, 225] on div "Company UTR 3815620100 HMRC Log On 587705874519 HMRC Password DiversoThe13 VAT …" at bounding box center [692, 263] width 625 height 193
copy span "3815620100"
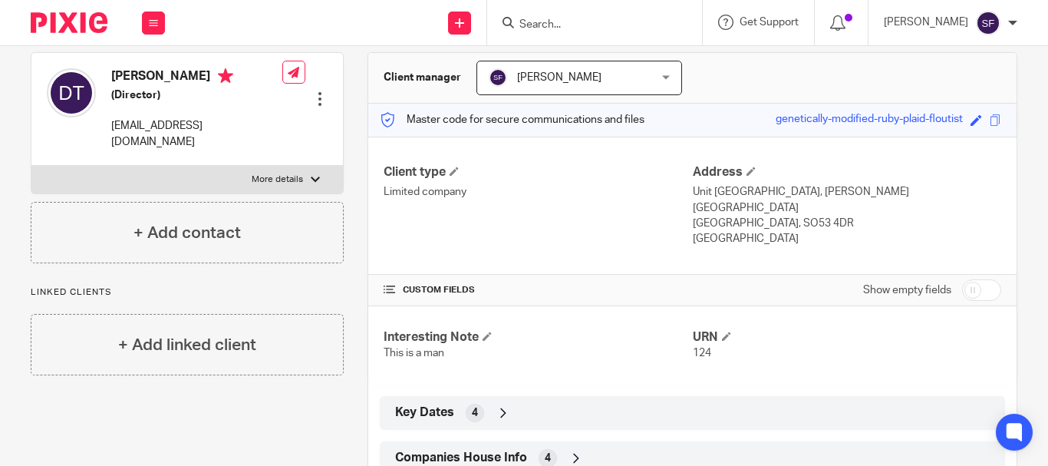
scroll to position [20, 0]
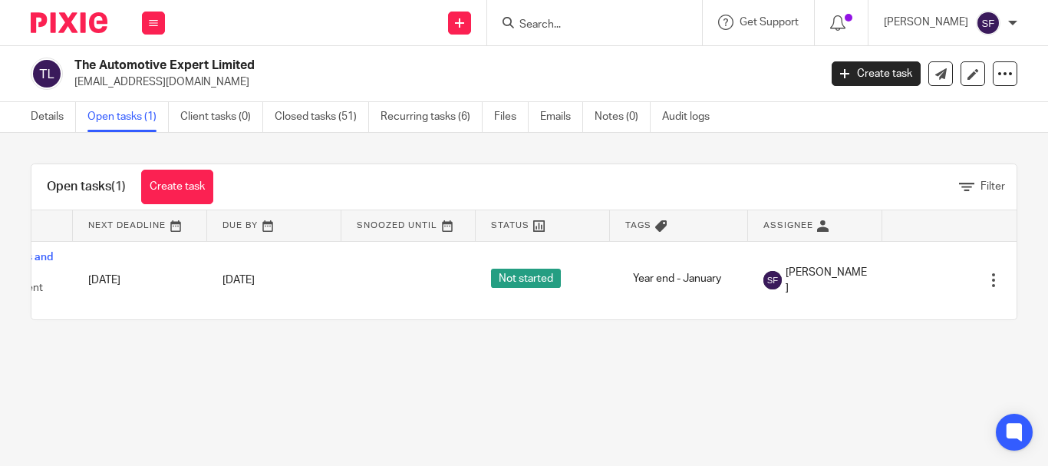
scroll to position [0, 117]
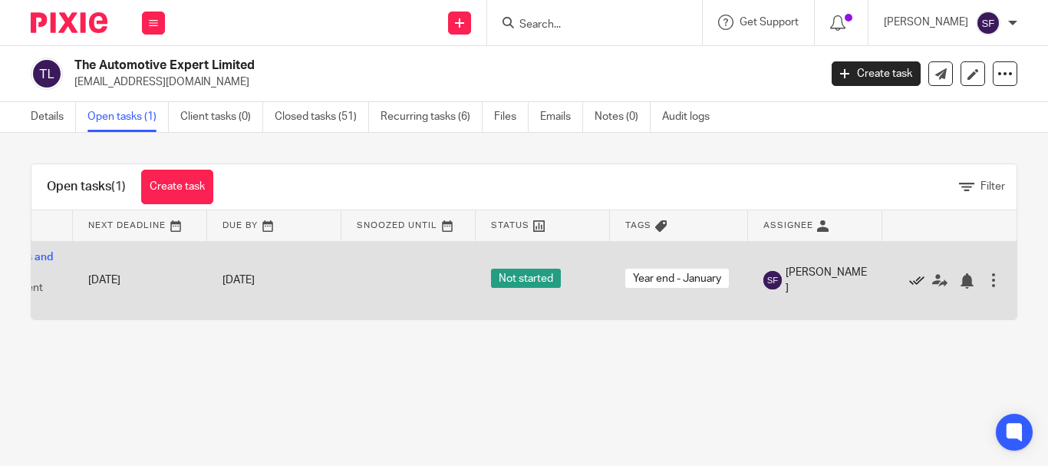
click at [909, 280] on icon at bounding box center [916, 280] width 15 height 15
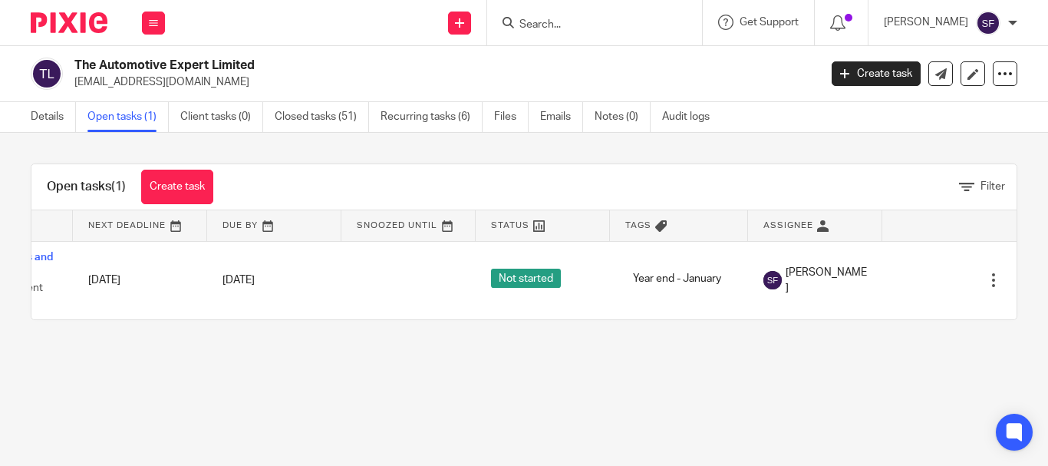
scroll to position [0, 112]
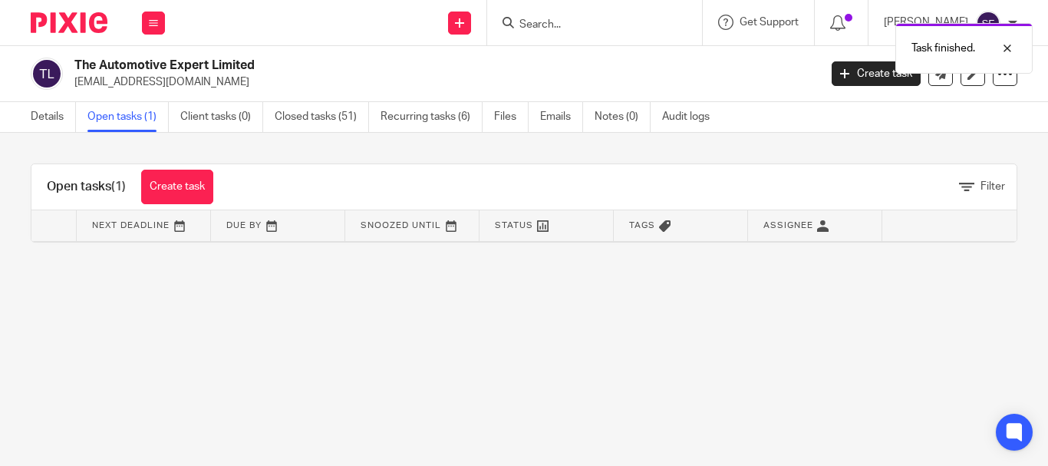
click at [586, 18] on div "Task finished." at bounding box center [778, 44] width 509 height 58
click at [1006, 53] on div at bounding box center [995, 48] width 41 height 18
click at [591, 24] on input "Search" at bounding box center [587, 25] width 138 height 14
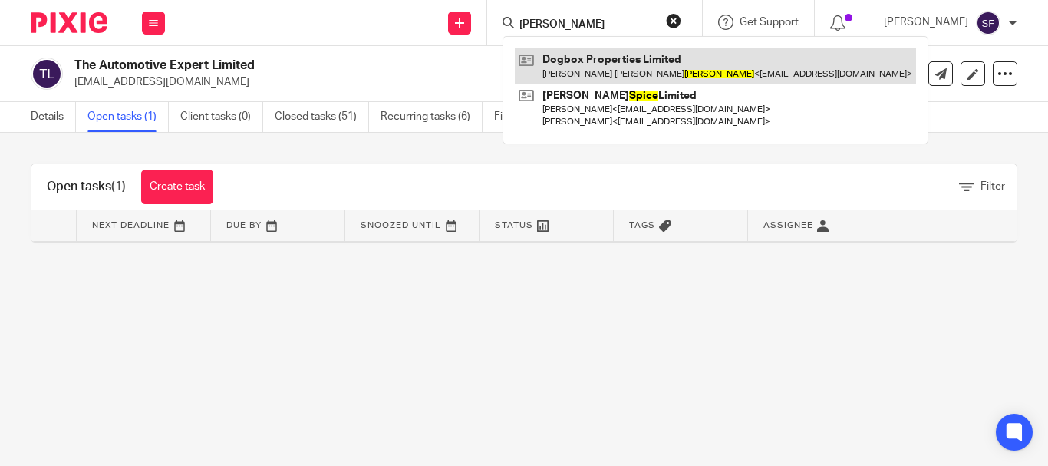
type input "spicer"
click at [632, 68] on link at bounding box center [715, 65] width 401 height 35
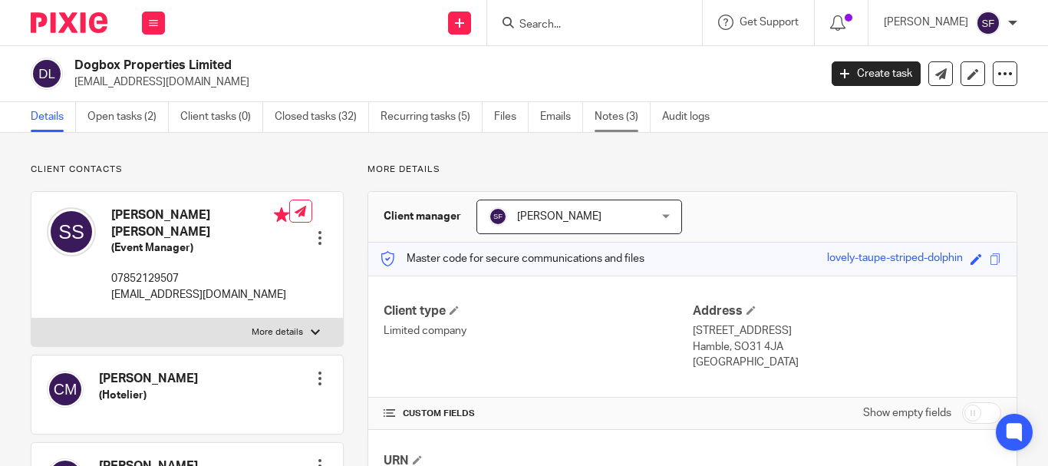
click at [614, 121] on link "Notes (3)" at bounding box center [623, 117] width 56 height 30
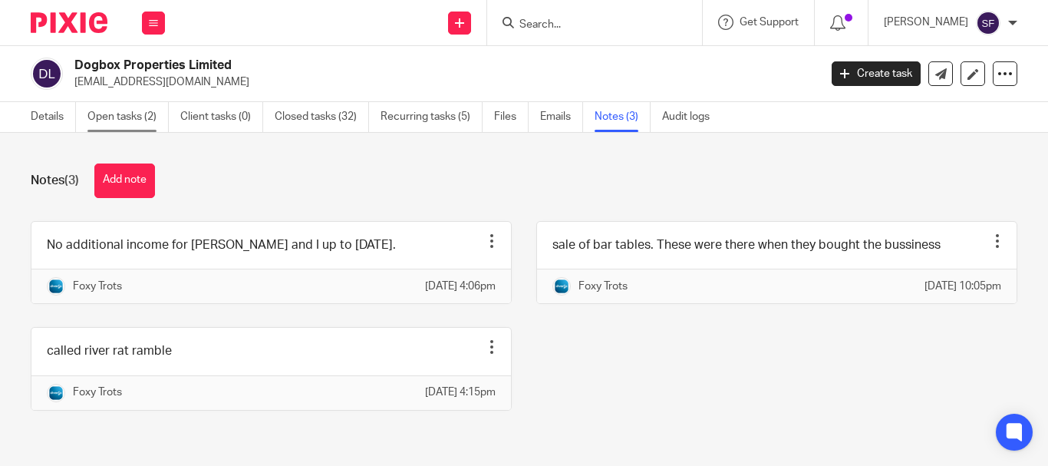
click at [129, 114] on link "Open tasks (2)" at bounding box center [127, 117] width 81 height 30
